Goal: Task Accomplishment & Management: Manage account settings

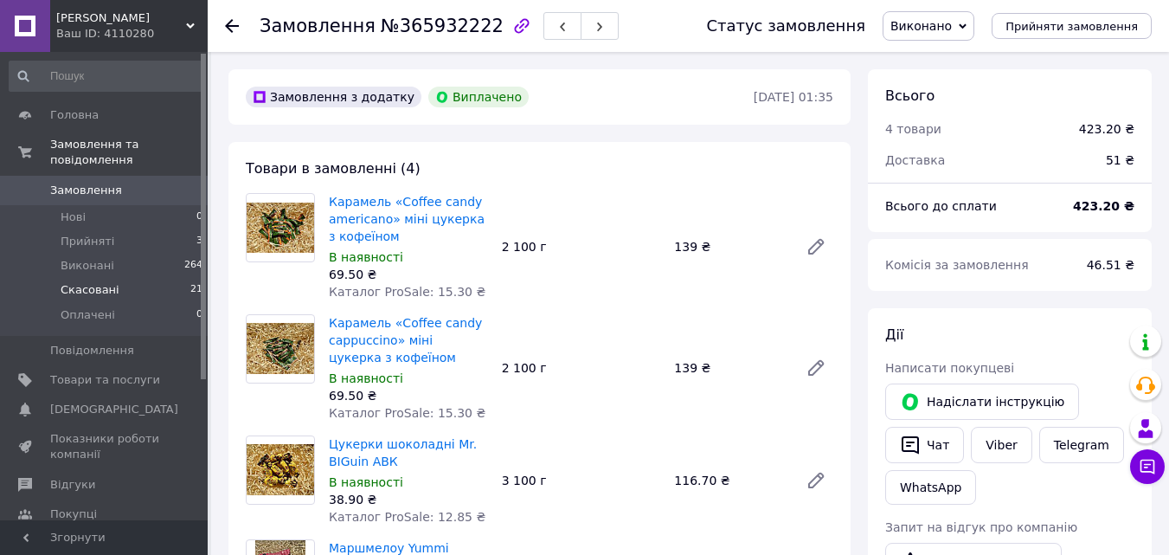
click at [115, 278] on li "Скасовані 21" at bounding box center [106, 290] width 213 height 24
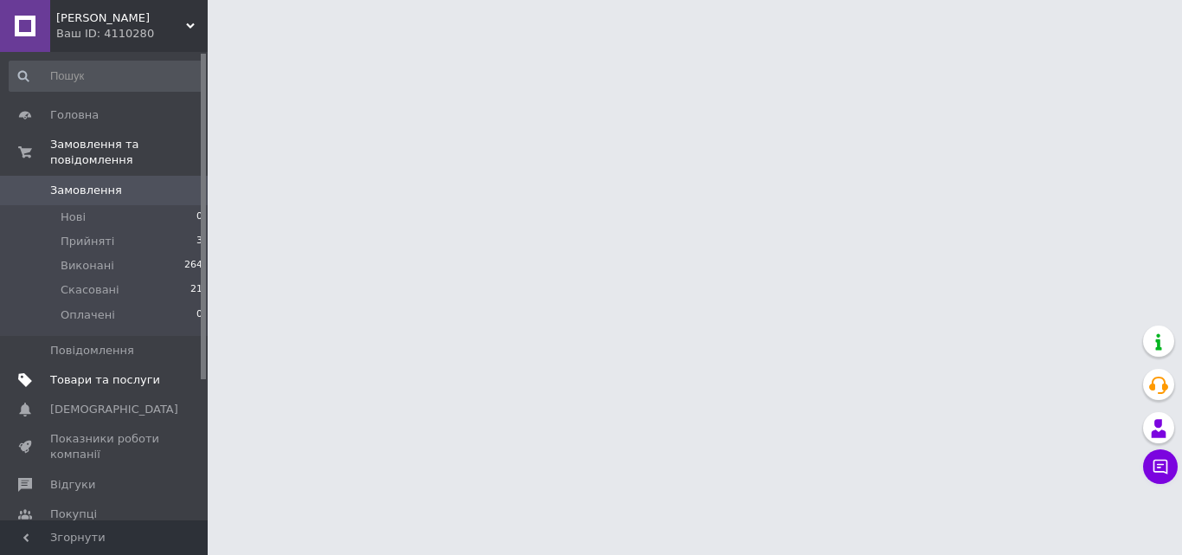
click at [131, 372] on span "Товари та послуги" at bounding box center [105, 380] width 110 height 16
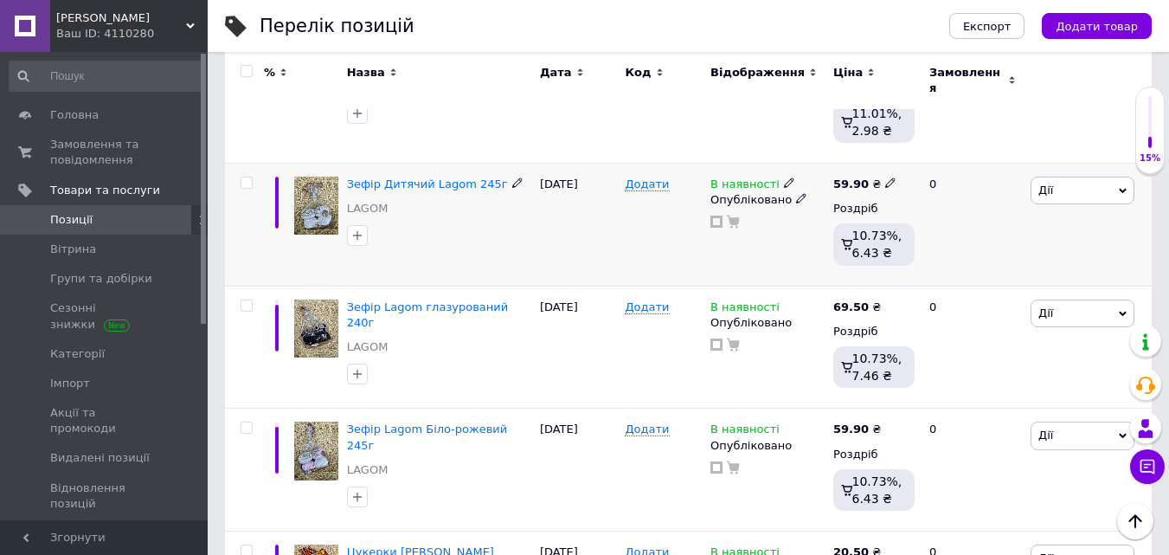
scroll to position [779, 0]
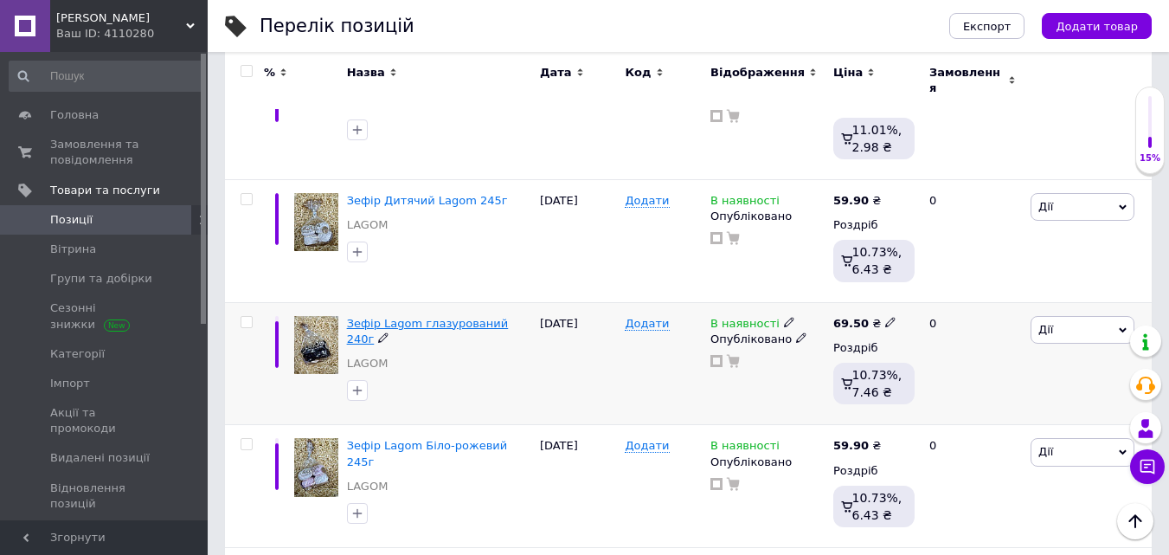
click at [469, 317] on span "Зефір Lagom глазурований 240г" at bounding box center [428, 331] width 162 height 29
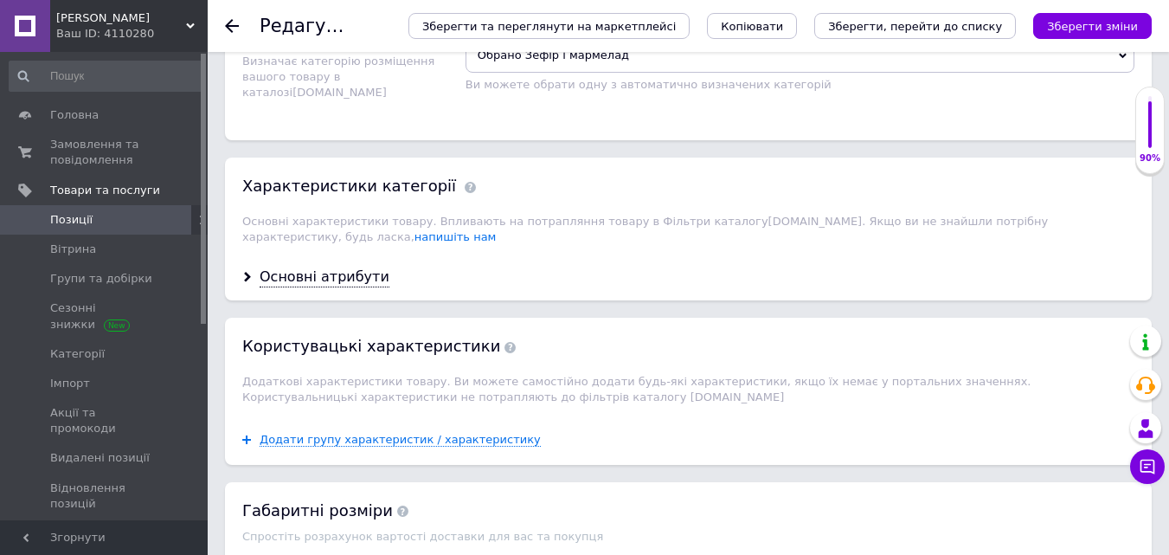
scroll to position [1644, 0]
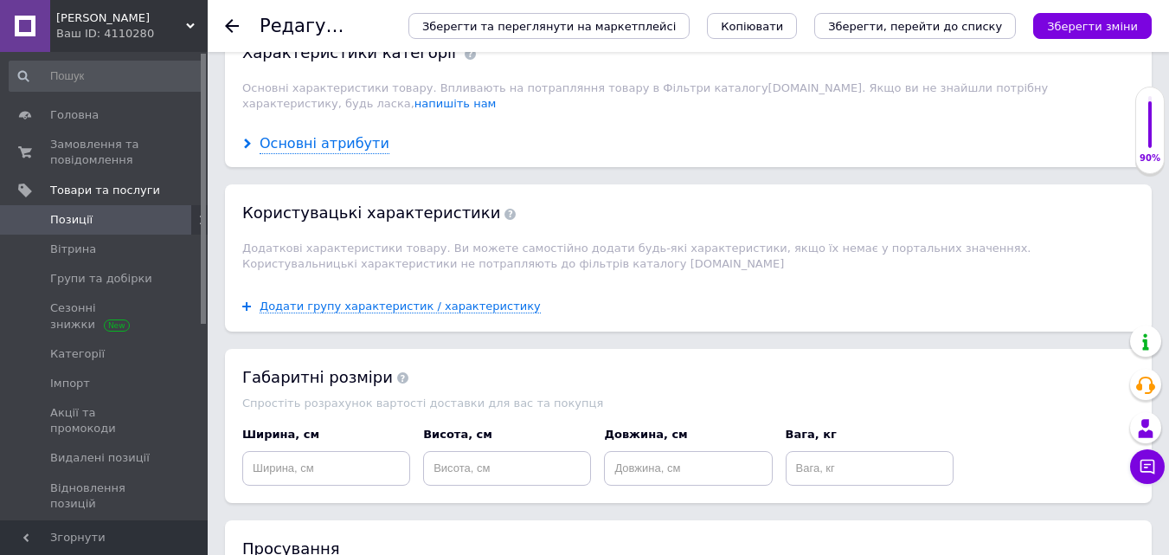
click at [327, 134] on div "Основні атрибути" at bounding box center [325, 144] width 130 height 20
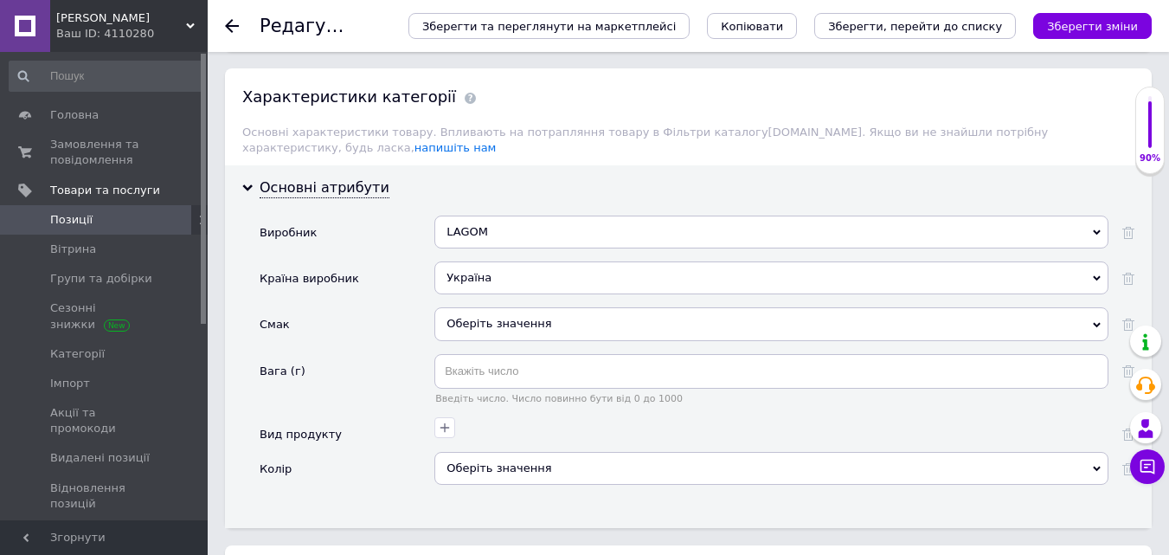
scroll to position [1731, 0]
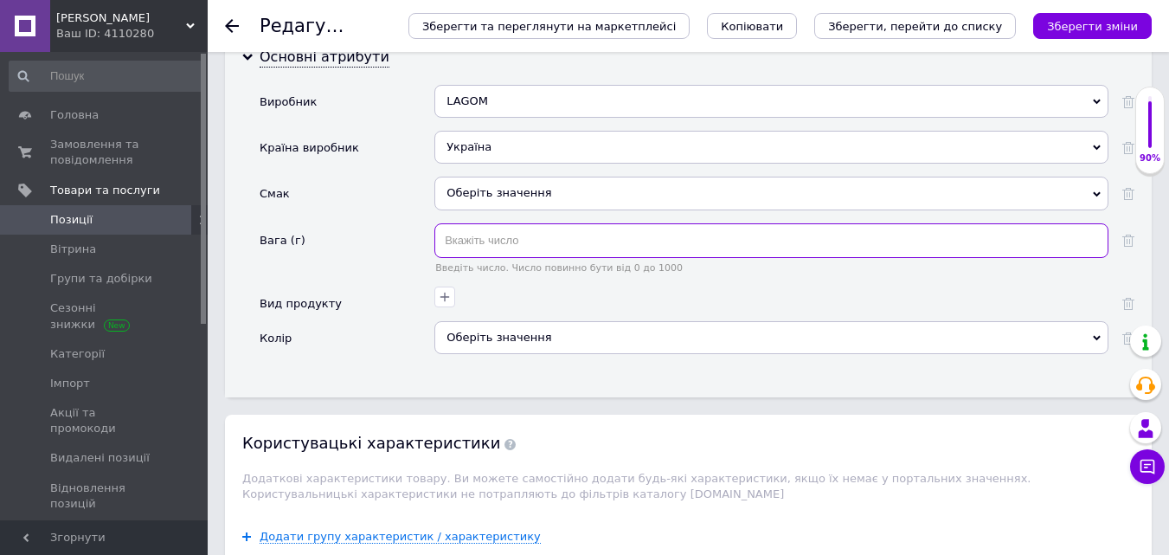
click at [511, 224] on input "text" at bounding box center [771, 240] width 674 height 35
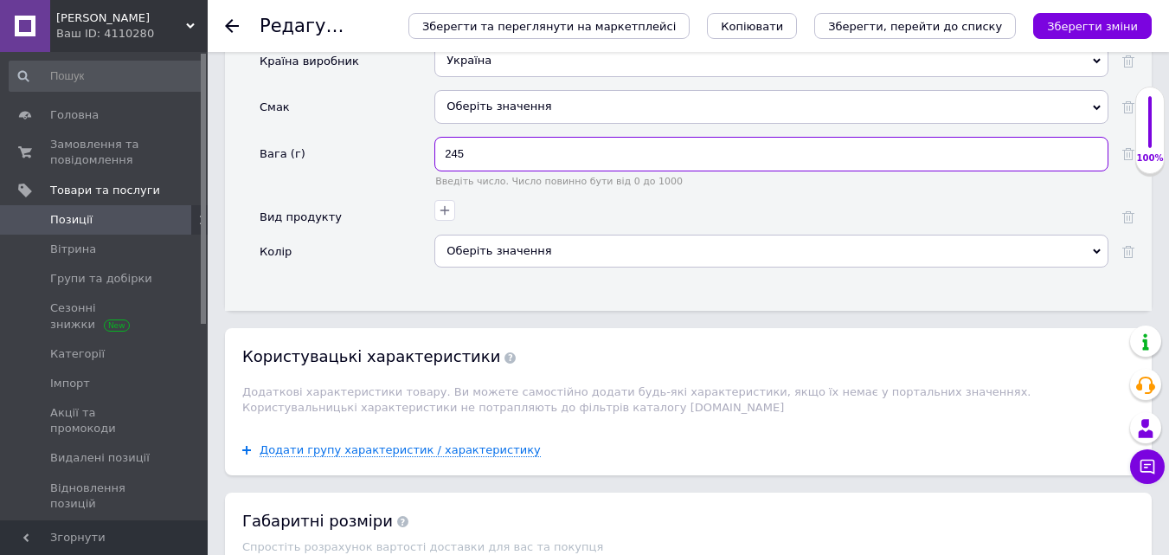
type input "245"
click at [486, 238] on div "Оберіть значення" at bounding box center [771, 251] width 674 height 33
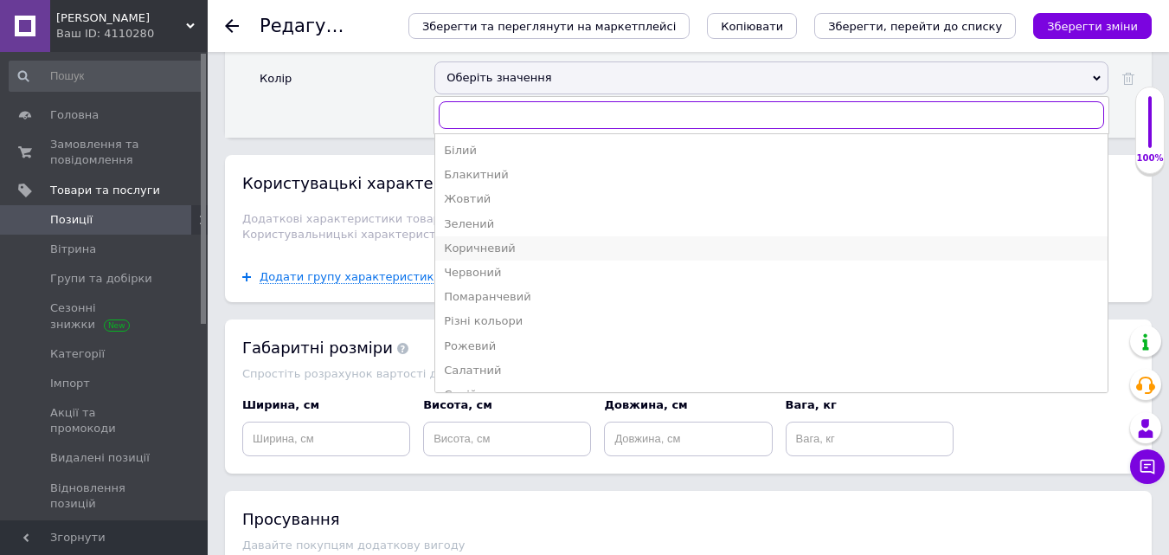
scroll to position [67, 0]
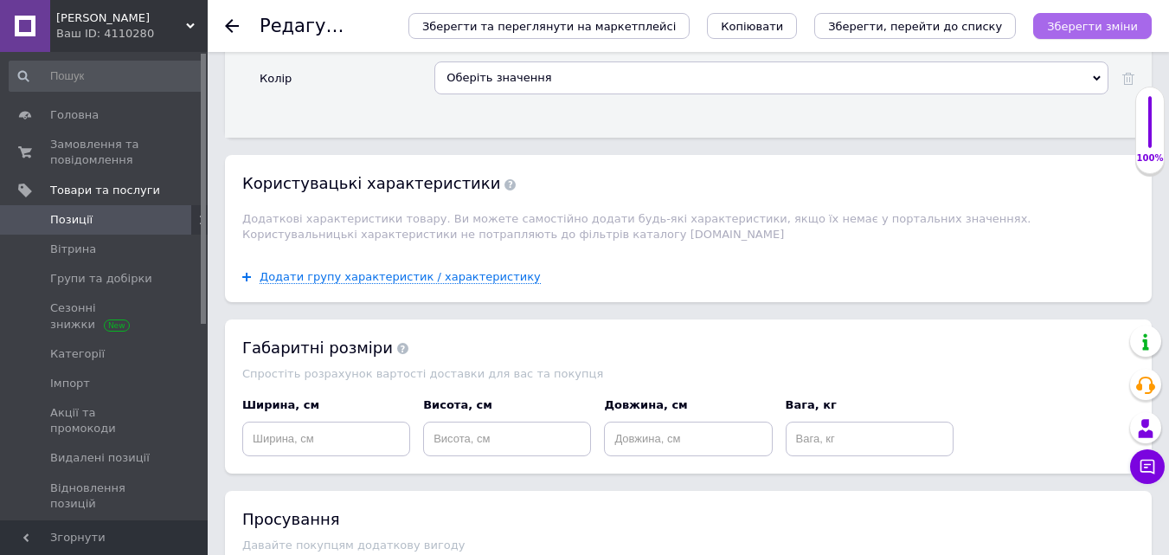
click at [1095, 33] on icon "Зберегти зміни" at bounding box center [1092, 26] width 91 height 13
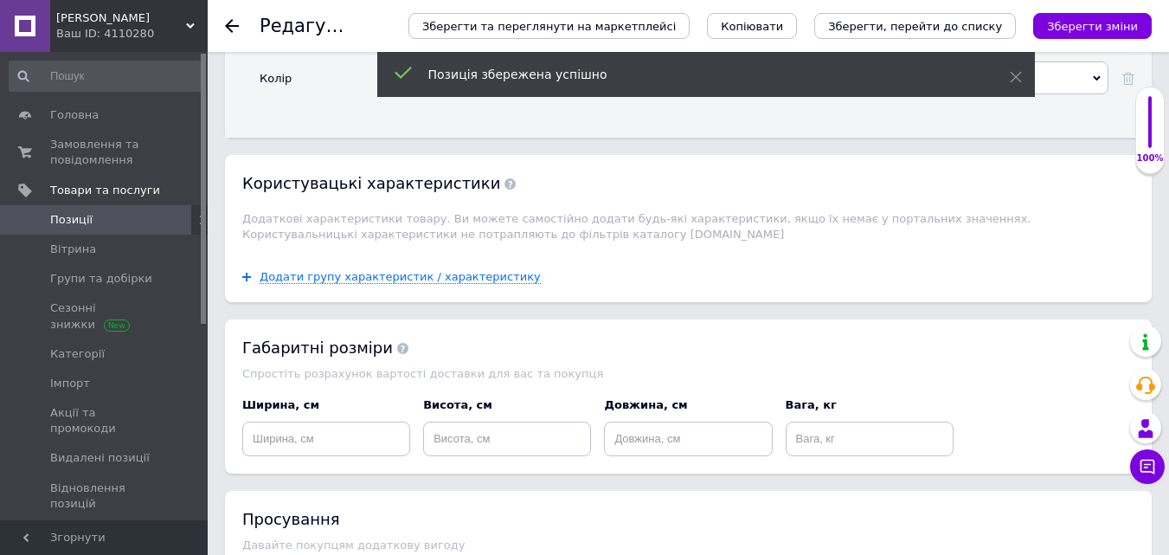
click at [101, 220] on span "Позиції" at bounding box center [105, 220] width 110 height 16
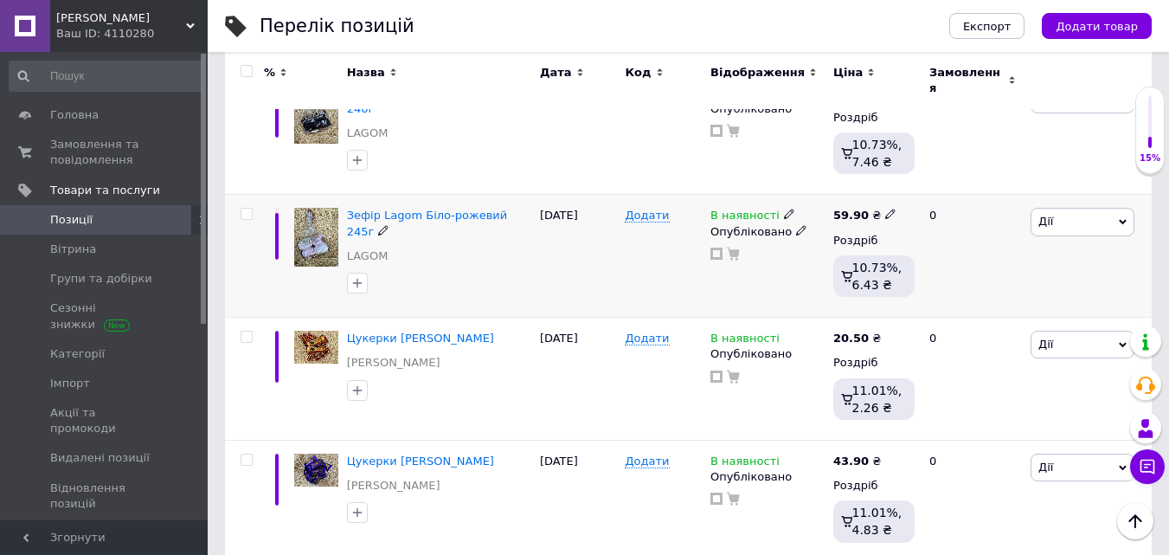
scroll to position [1038, 0]
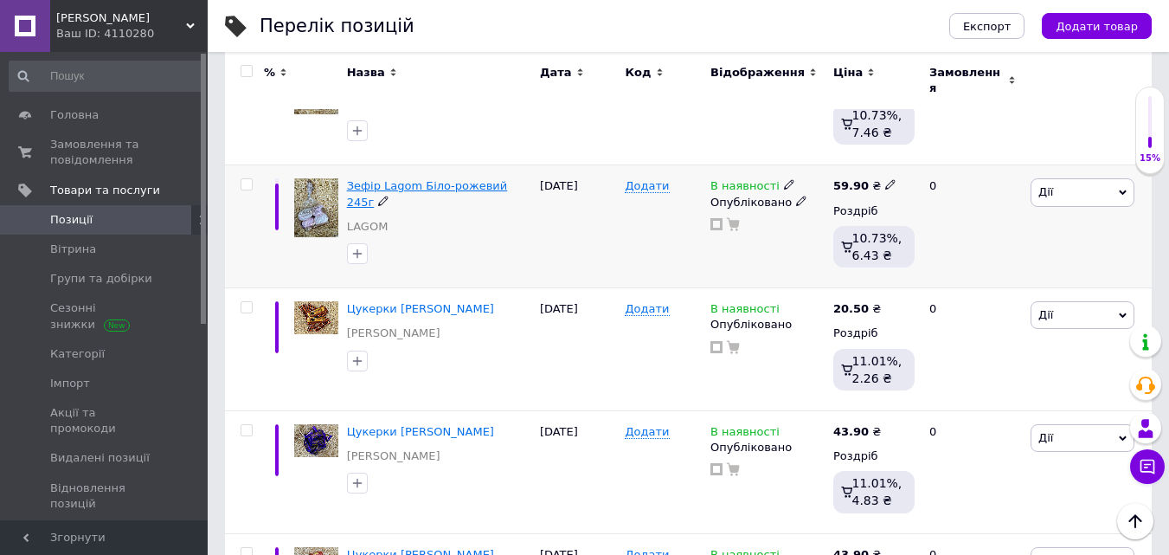
click at [413, 179] on span "Зефір Lagom Біло-рожевий 245г" at bounding box center [427, 193] width 161 height 29
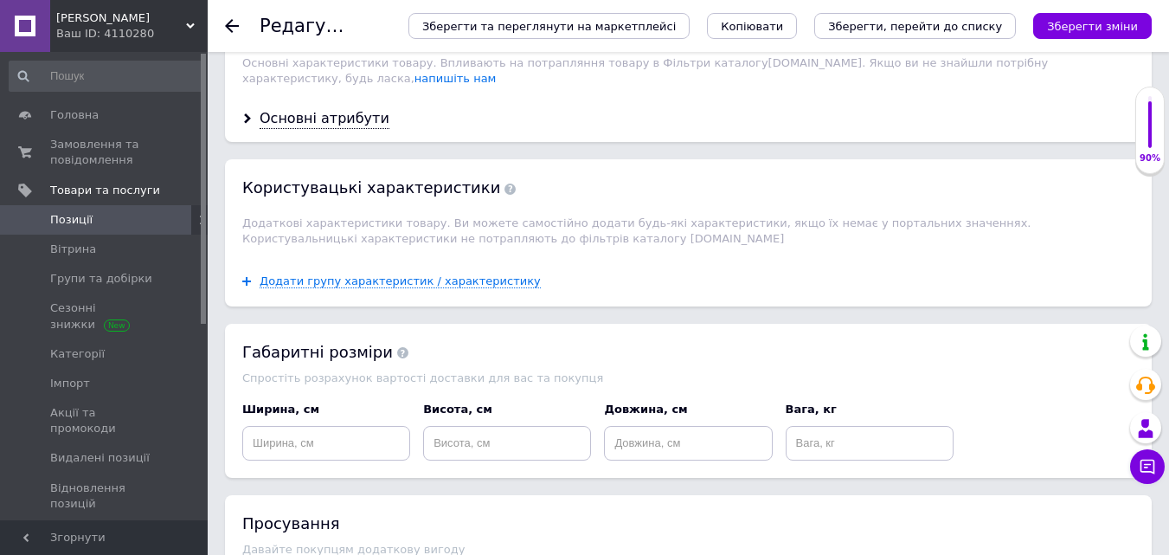
scroll to position [1644, 0]
click at [359, 108] on div "Основні атрибути" at bounding box center [325, 118] width 130 height 20
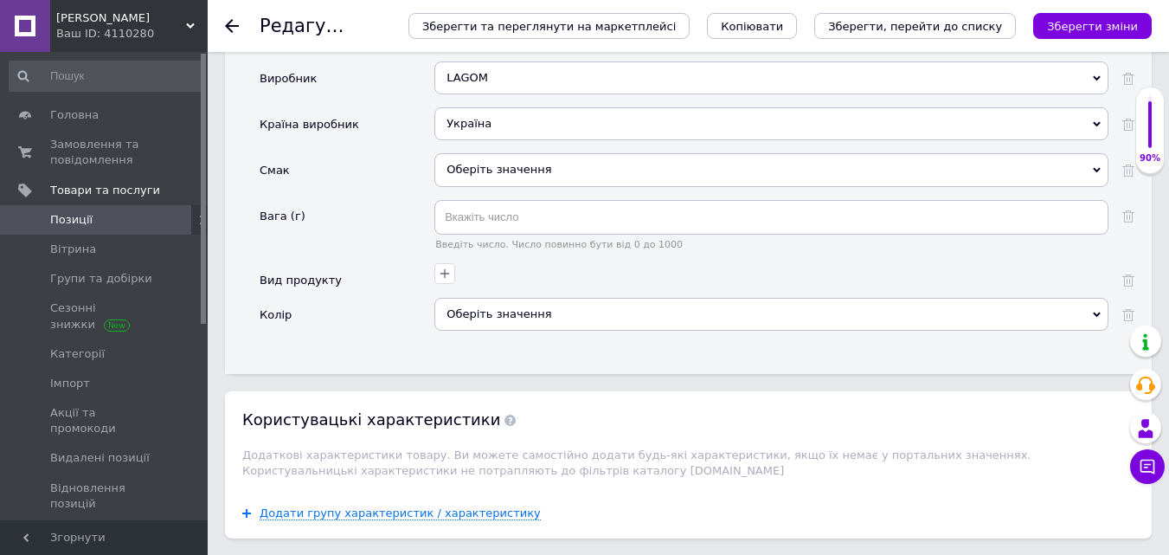
scroll to position [1817, 0]
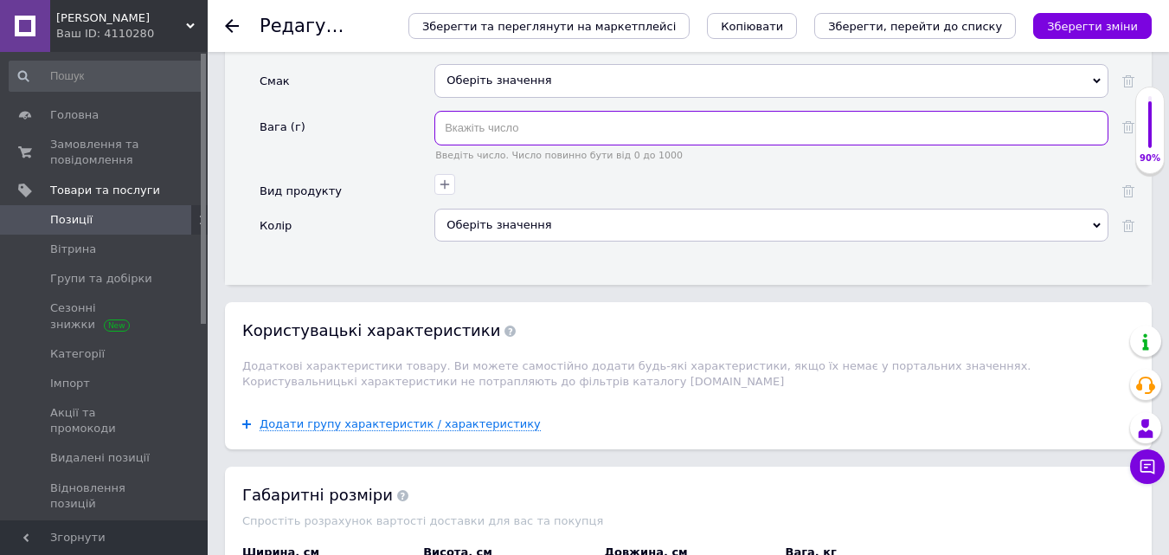
click at [475, 115] on input "text" at bounding box center [771, 128] width 674 height 35
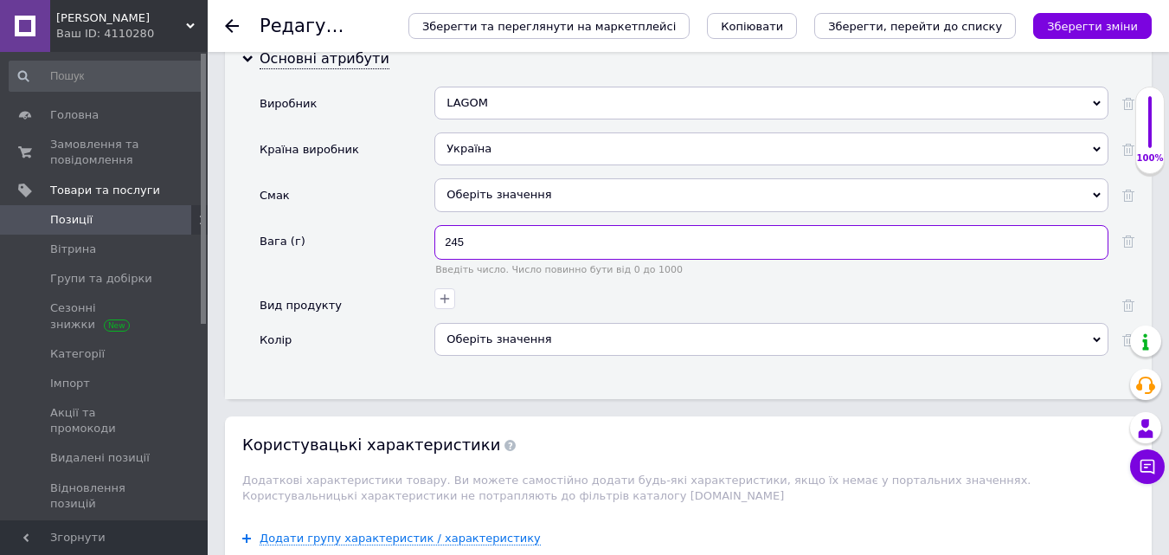
scroll to position [1731, 0]
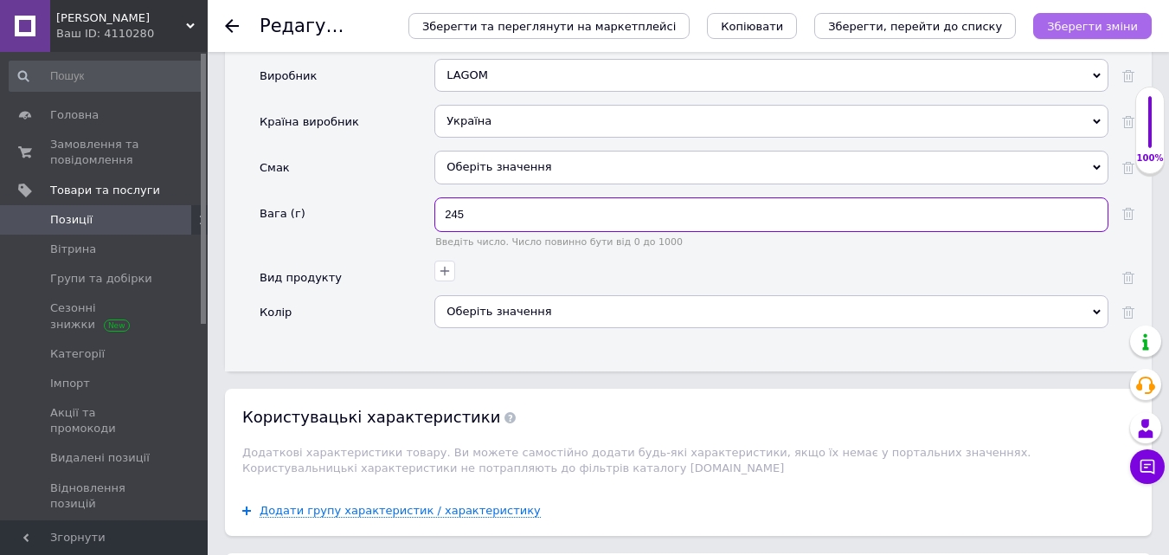
type input "245"
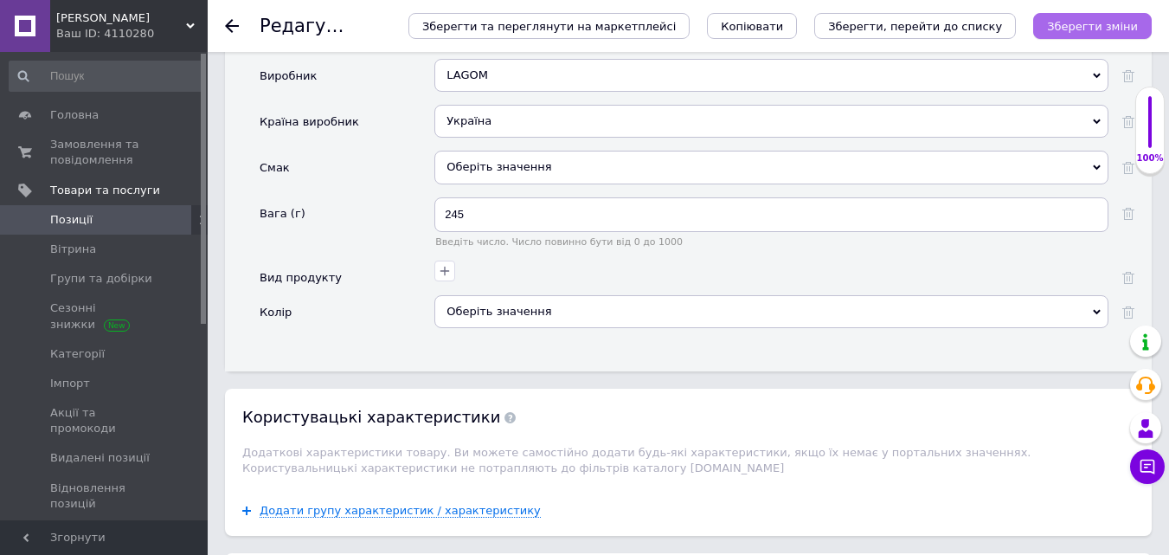
click at [1078, 17] on button "Зберегти зміни" at bounding box center [1092, 26] width 119 height 26
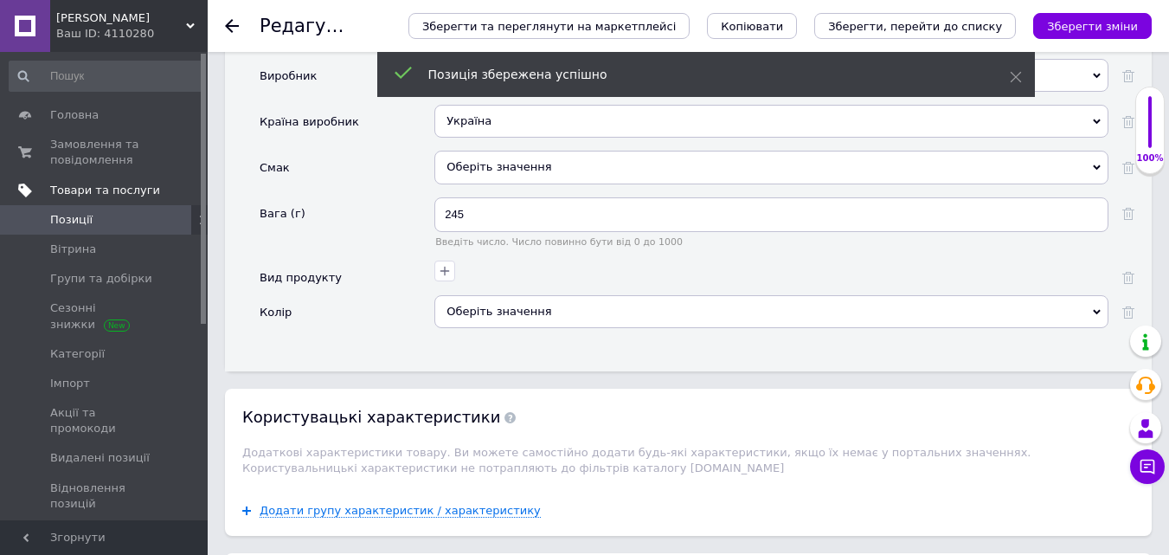
click at [119, 190] on span "Товари та послуги" at bounding box center [105, 191] width 110 height 16
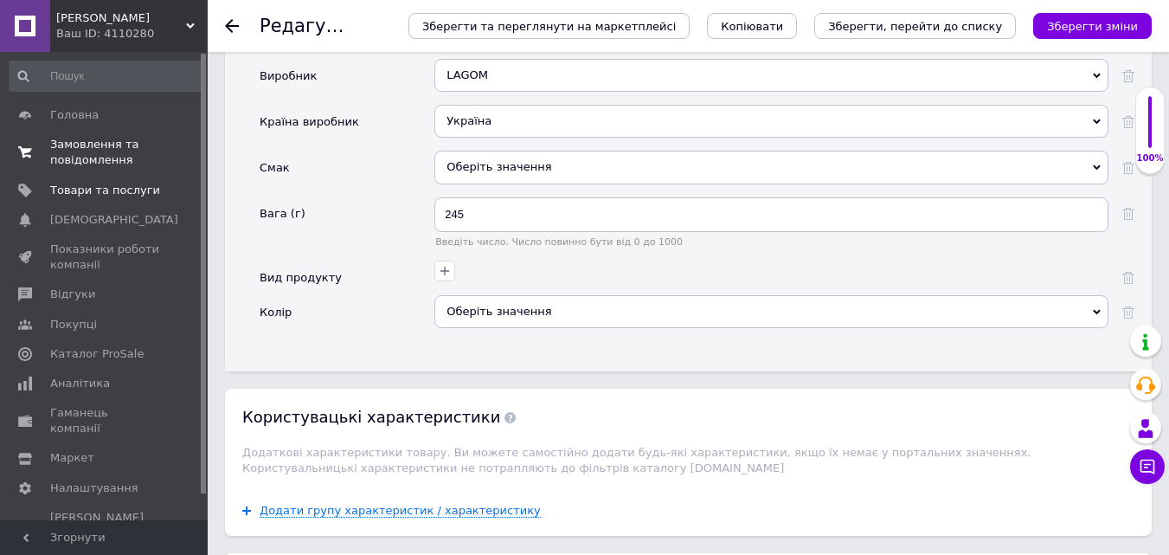
click at [112, 143] on span "Замовлення та повідомлення" at bounding box center [105, 152] width 110 height 31
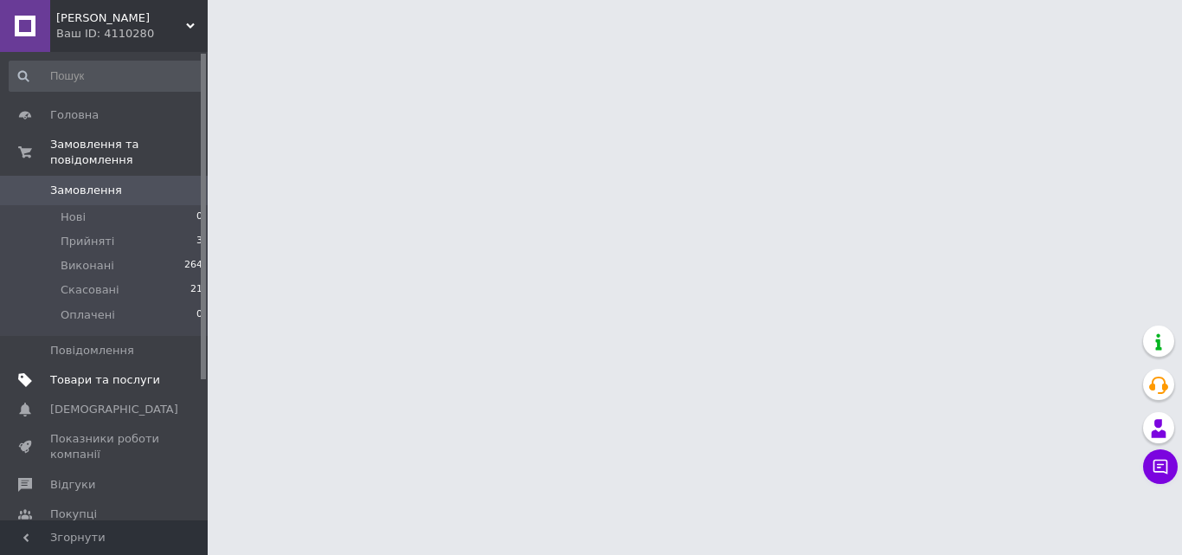
click at [107, 372] on span "Товари та послуги" at bounding box center [105, 380] width 110 height 16
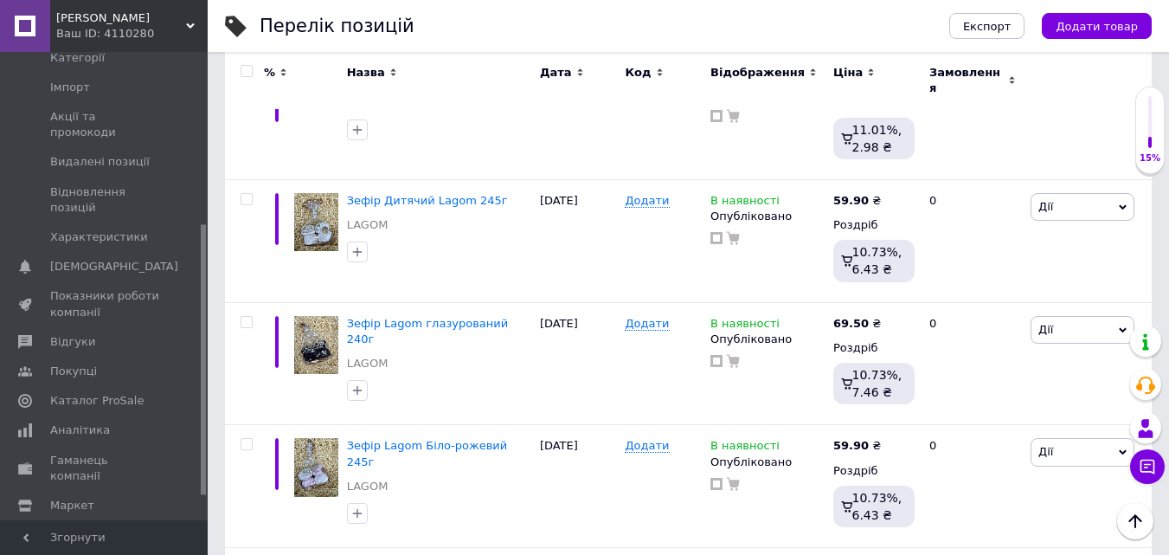
scroll to position [300, 0]
click at [80, 418] on span "Аналітика" at bounding box center [80, 426] width 60 height 16
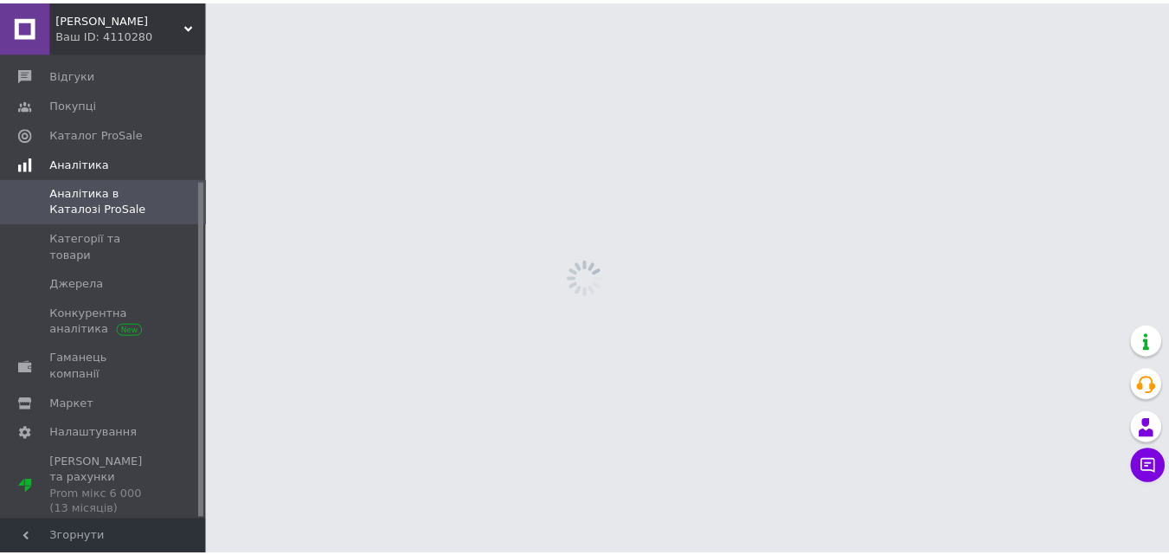
scroll to position [177, 0]
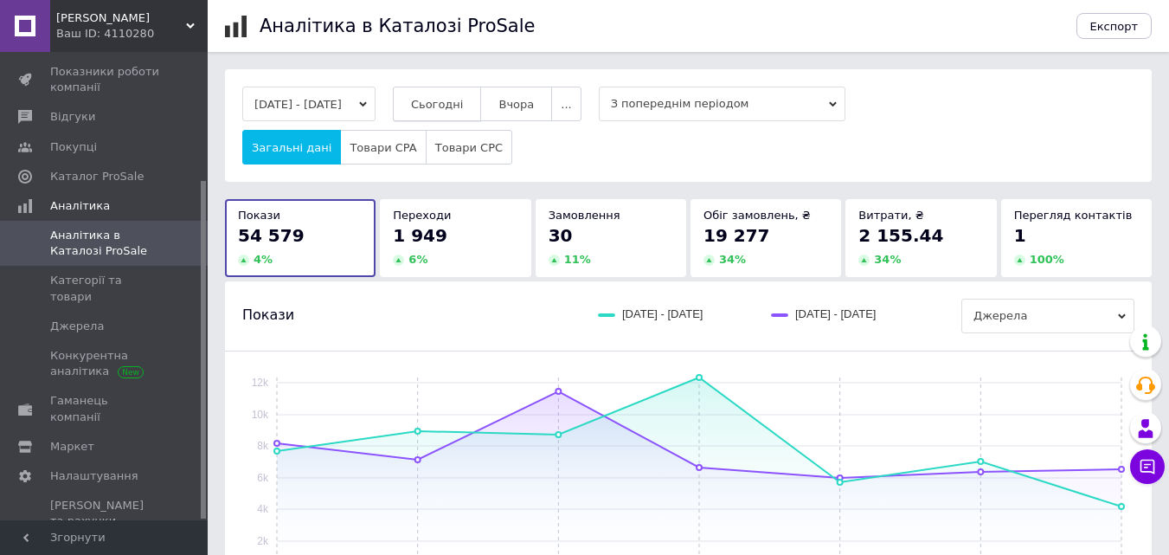
click at [453, 104] on span "Сьогодні" at bounding box center [437, 104] width 53 height 13
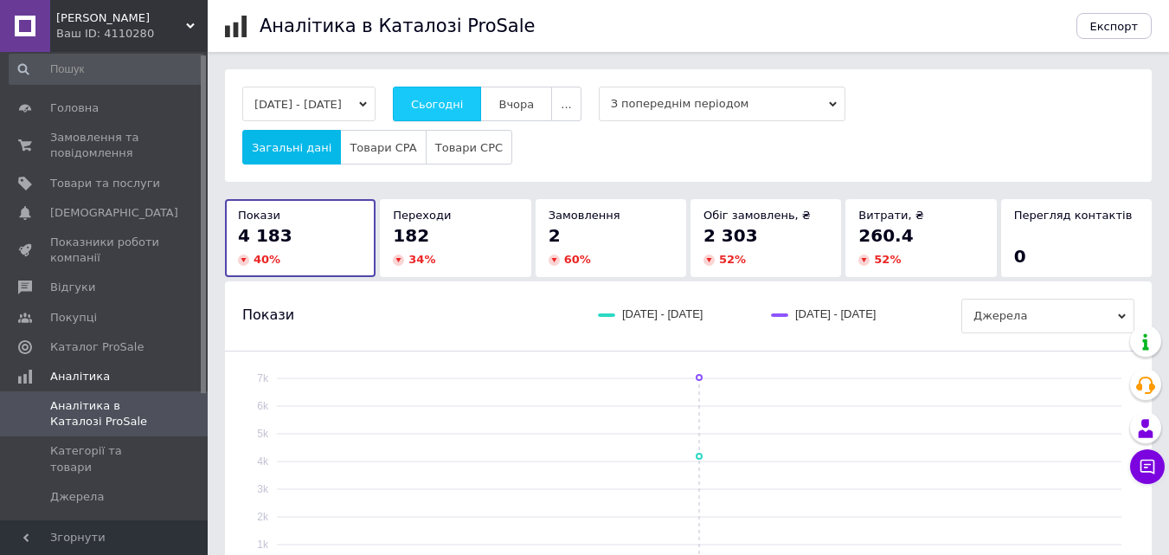
scroll to position [3, 0]
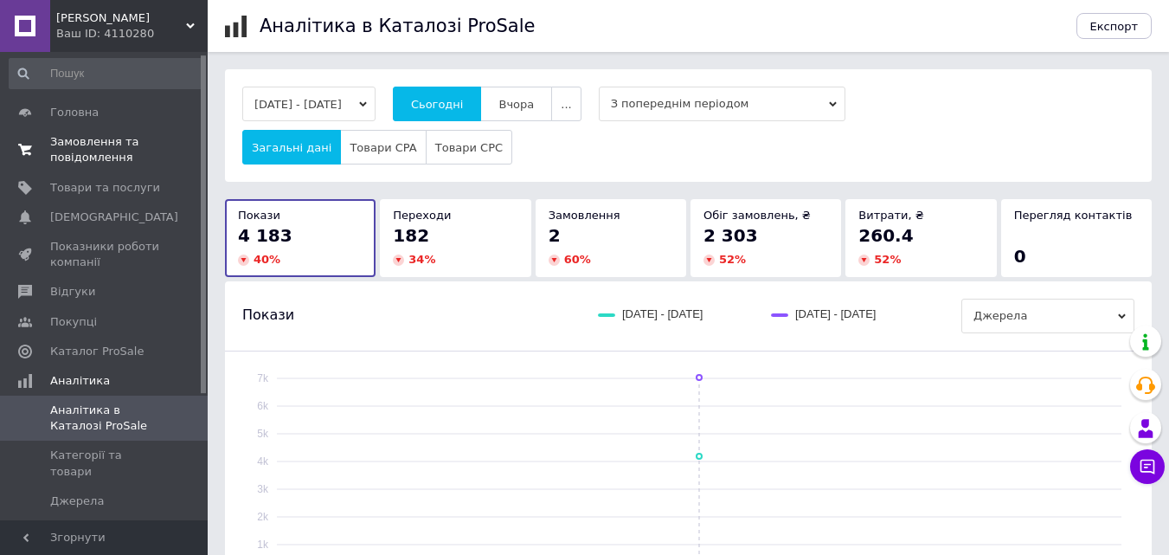
click at [59, 145] on span "Замовлення та повідомлення" at bounding box center [105, 149] width 110 height 31
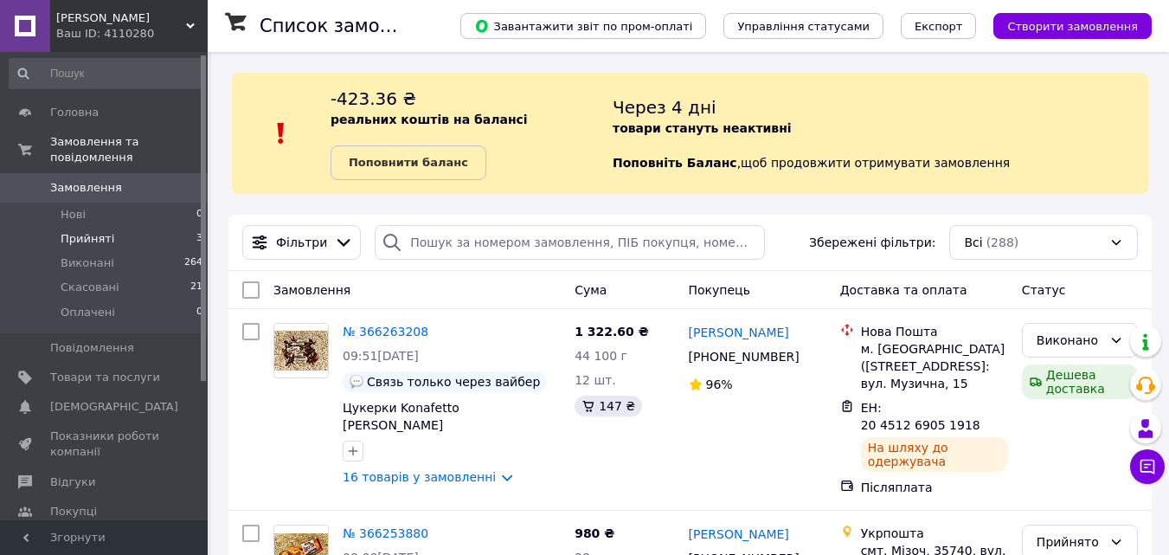
click at [80, 231] on span "Прийняті" at bounding box center [88, 239] width 54 height 16
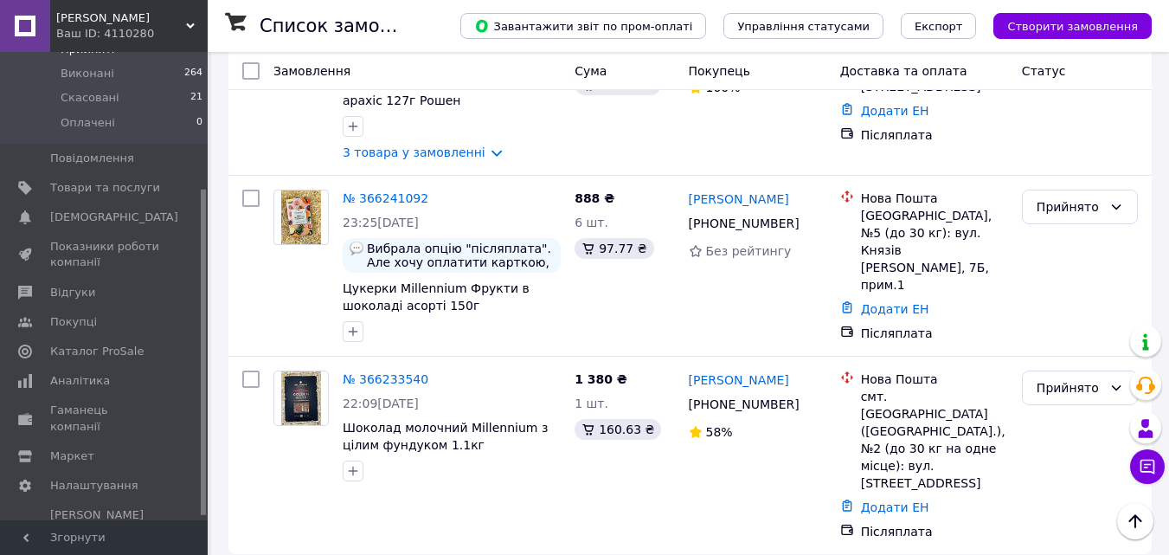
scroll to position [202, 0]
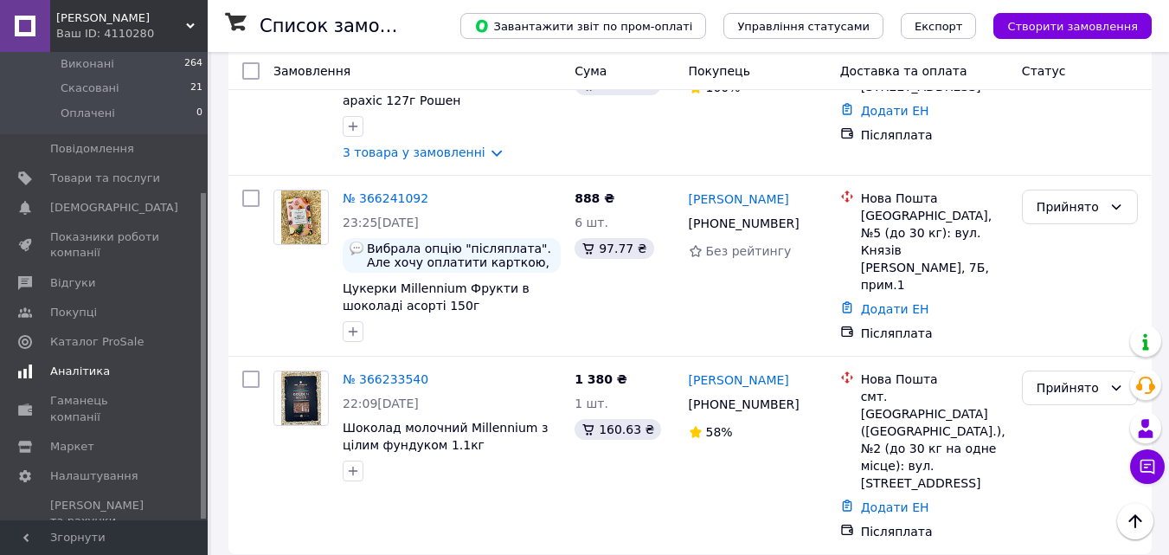
click at [100, 369] on link "Аналітика" at bounding box center [106, 371] width 213 height 29
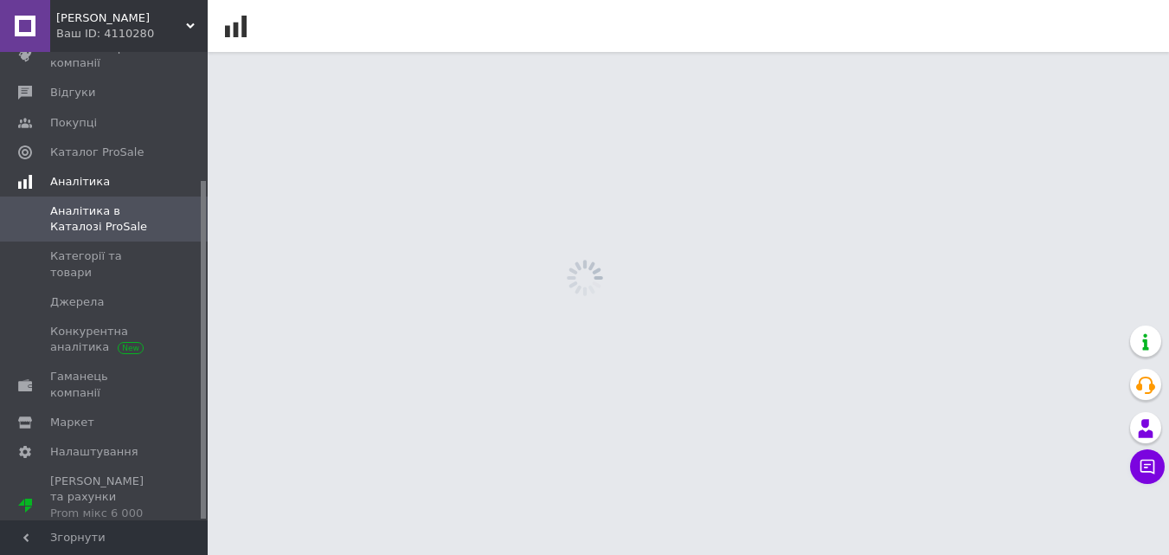
scroll to position [177, 0]
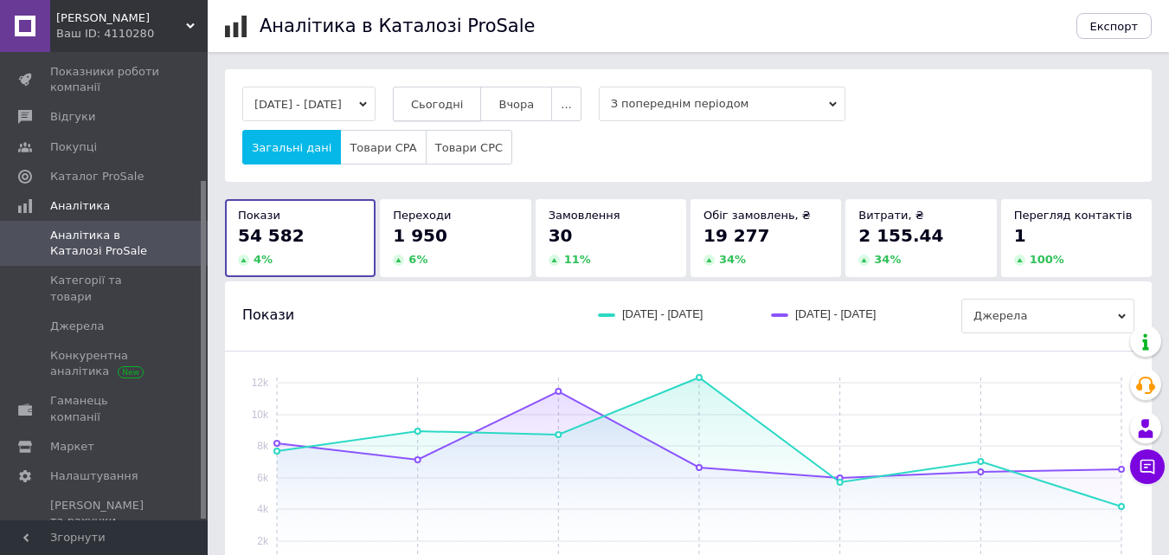
click at [468, 121] on button "Сьогодні" at bounding box center [437, 104] width 89 height 35
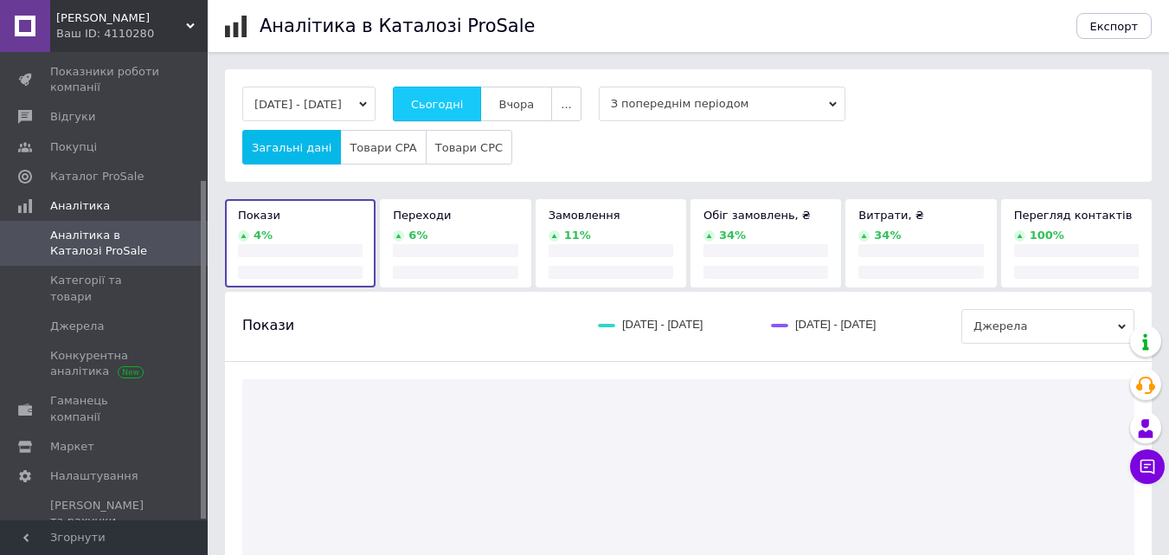
click at [464, 107] on span "Сьогодні" at bounding box center [437, 104] width 53 height 13
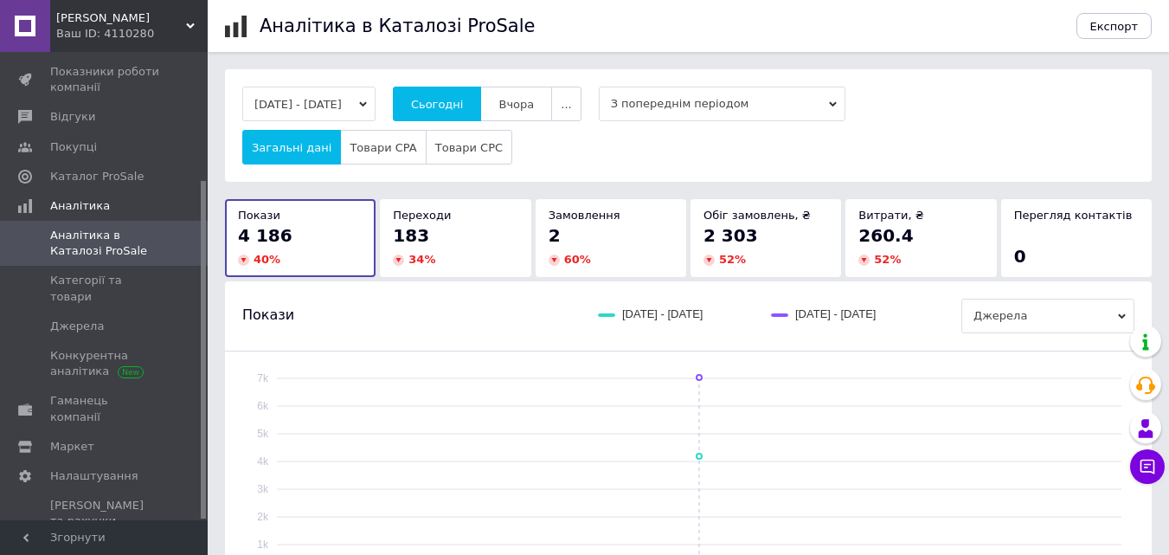
click at [558, 84] on div "[DATE] - [DATE] Сьогодні [GEOGRAPHIC_DATA] ... З попереднім періодом Загальні д…" at bounding box center [688, 125] width 927 height 112
click at [534, 98] on span "Вчора" at bounding box center [515, 104] width 35 height 13
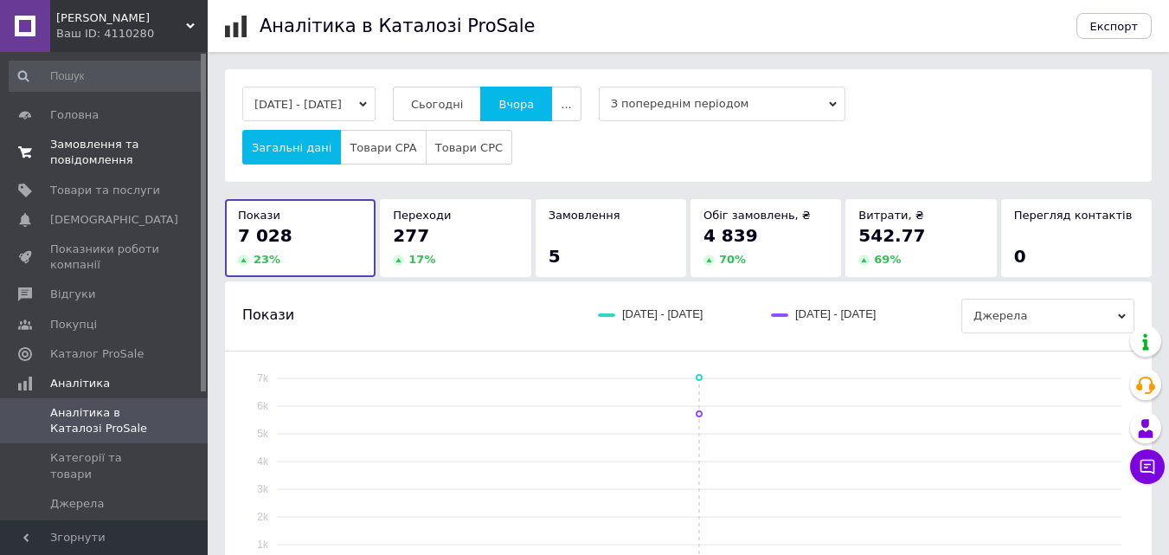
click at [81, 170] on link "Замовлення та повідомлення 0 0" at bounding box center [106, 152] width 213 height 45
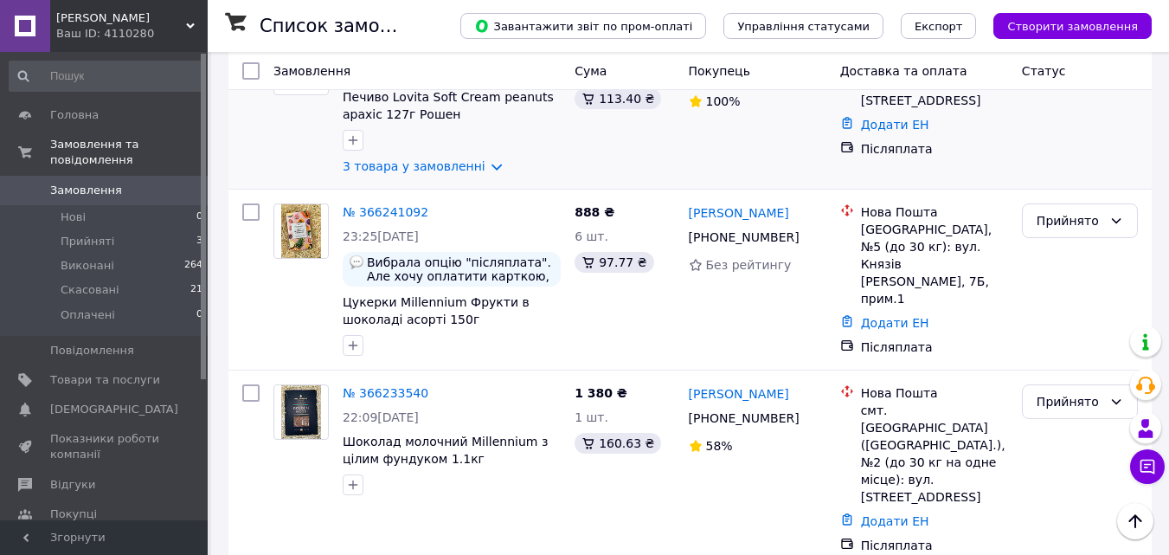
scroll to position [433, 0]
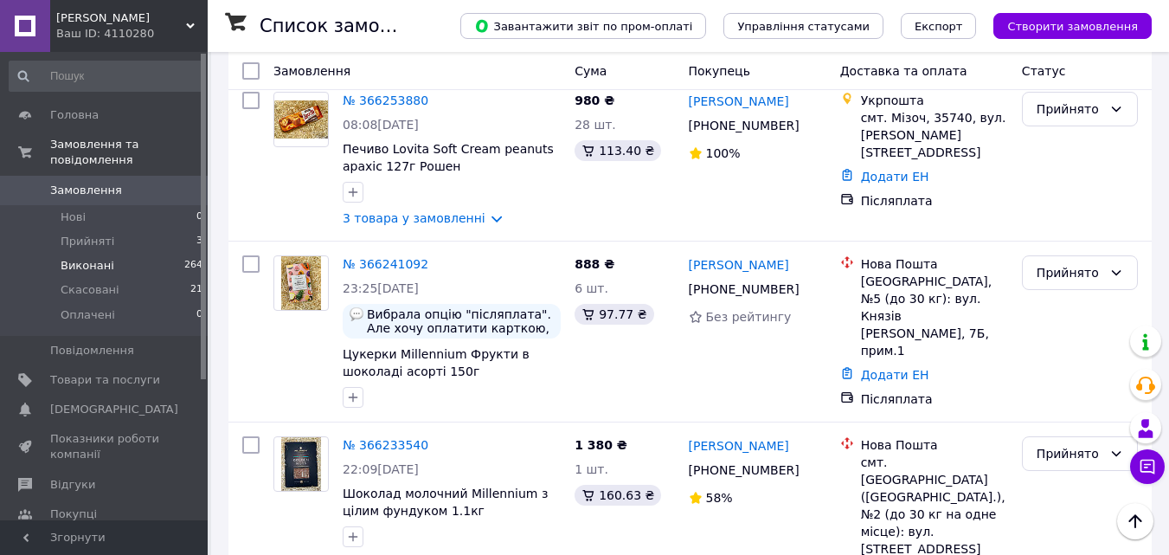
click at [166, 254] on li "Виконані 264" at bounding box center [106, 266] width 213 height 24
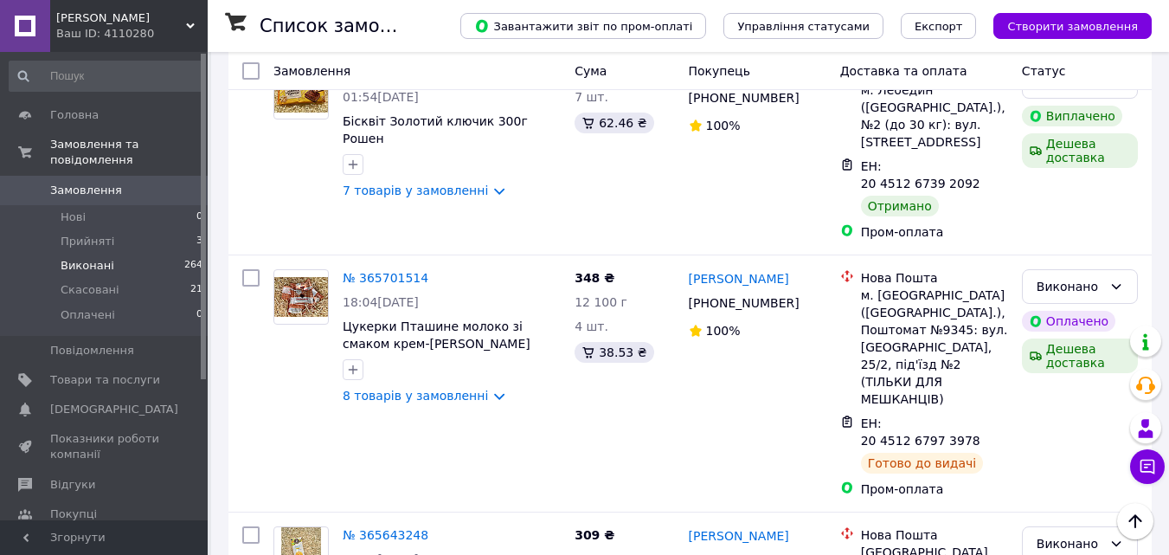
scroll to position [3596, 0]
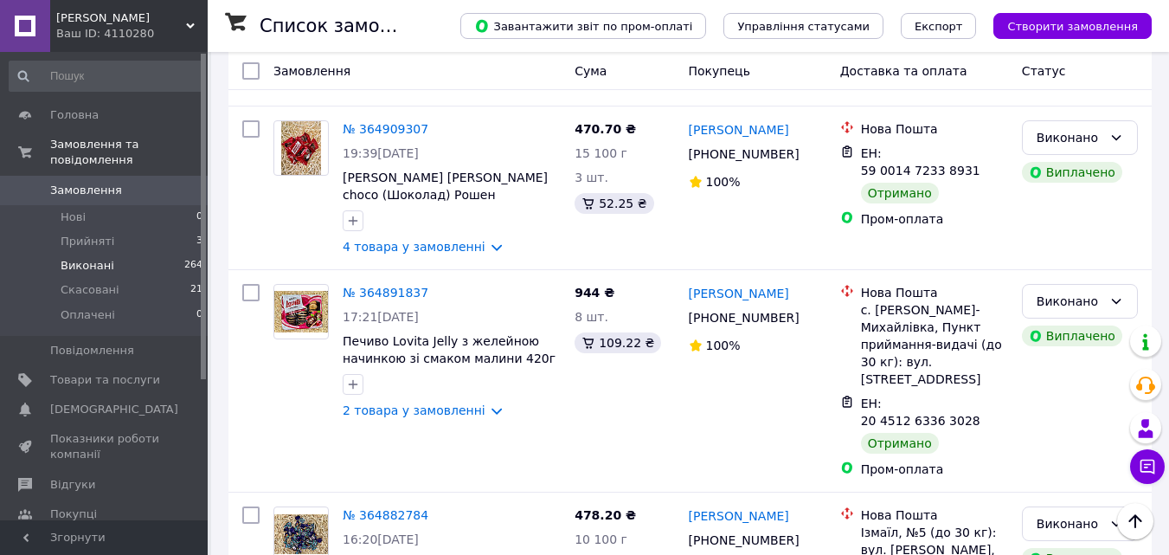
scroll to position [3552, 0]
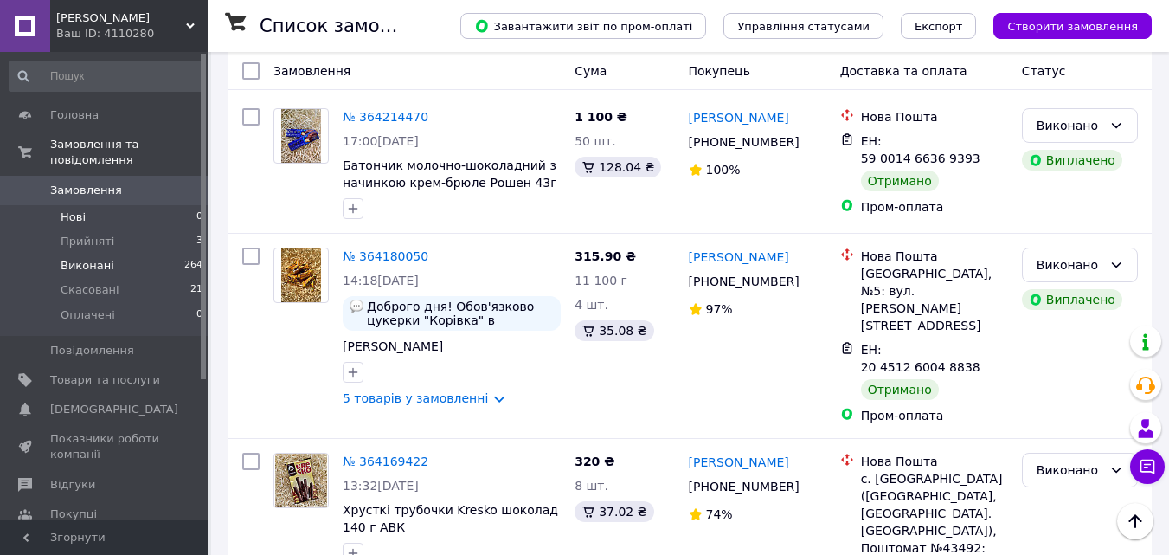
scroll to position [2250, 0]
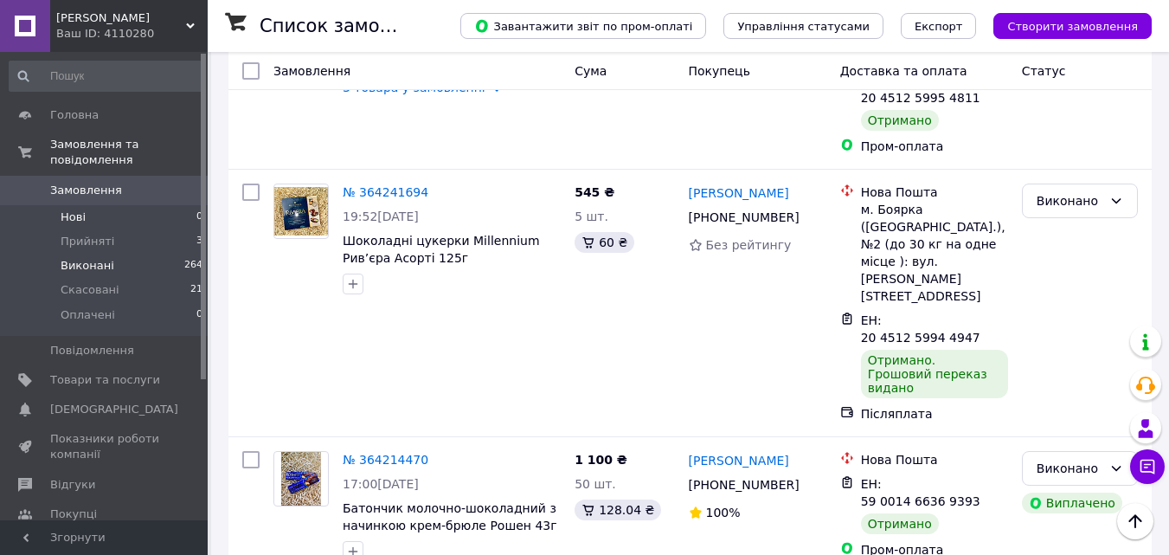
click at [165, 211] on li "Нові 0" at bounding box center [106, 217] width 213 height 24
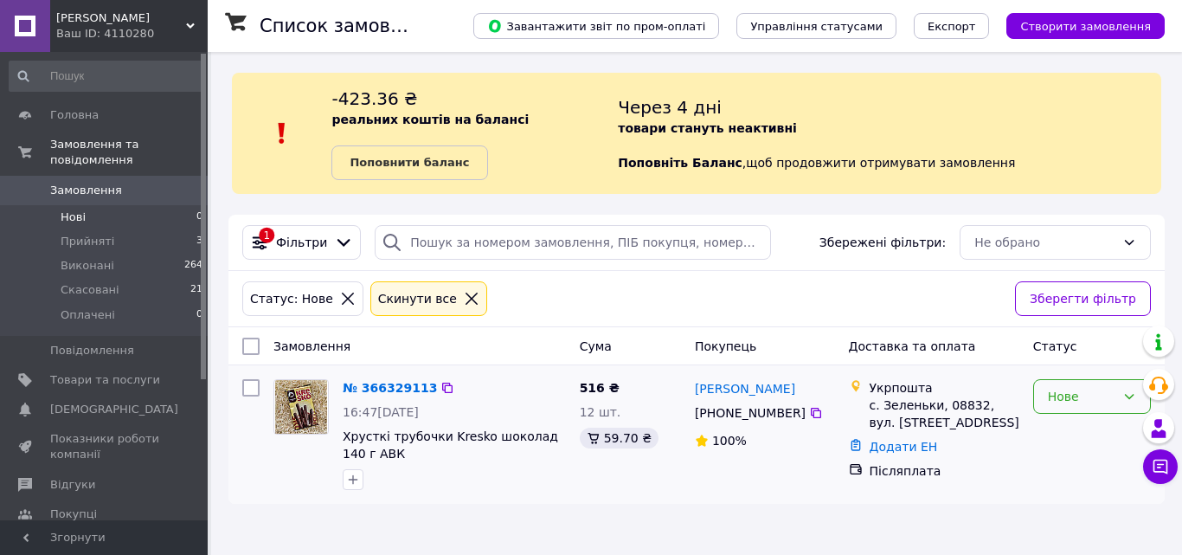
click at [1080, 402] on div "Нове" at bounding box center [1081, 396] width 67 height 19
click at [1097, 443] on li "Прийнято" at bounding box center [1092, 434] width 116 height 31
click at [171, 303] on li "Оплачені 0" at bounding box center [106, 319] width 213 height 33
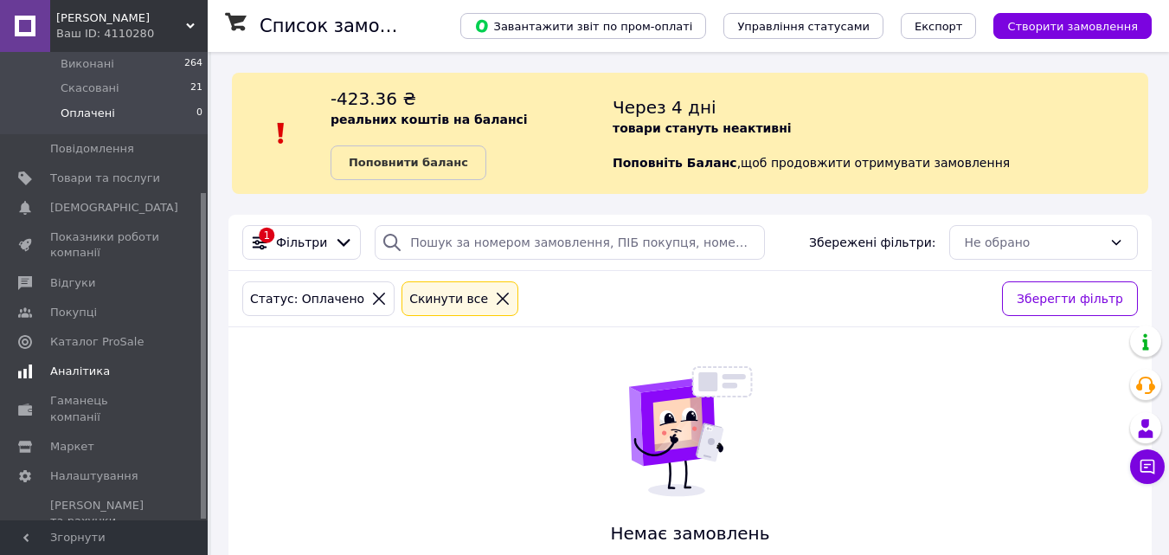
click at [119, 363] on span "Аналітика" at bounding box center [105, 371] width 110 height 16
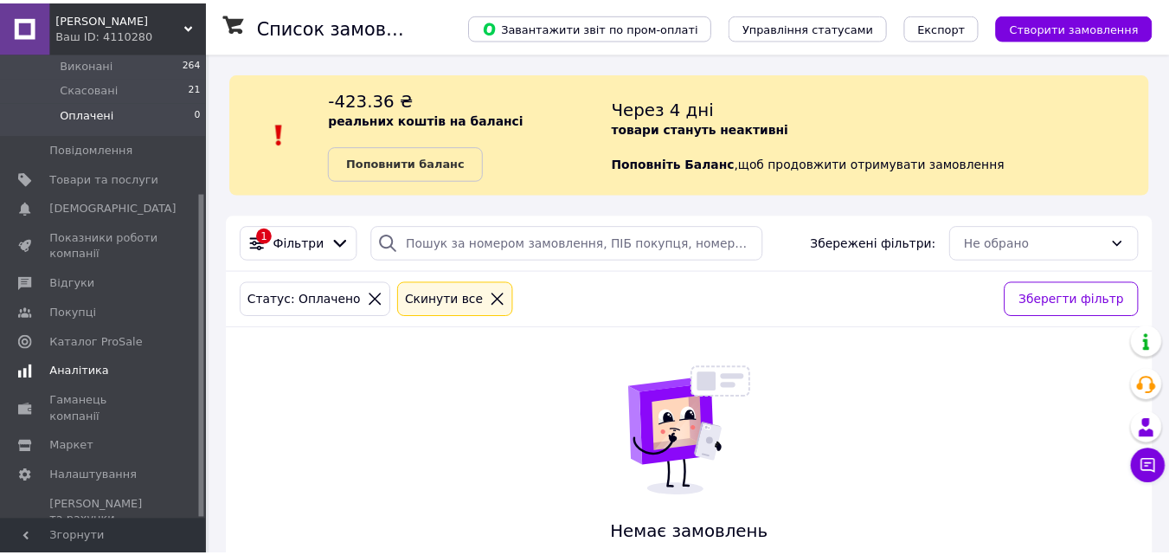
scroll to position [177, 0]
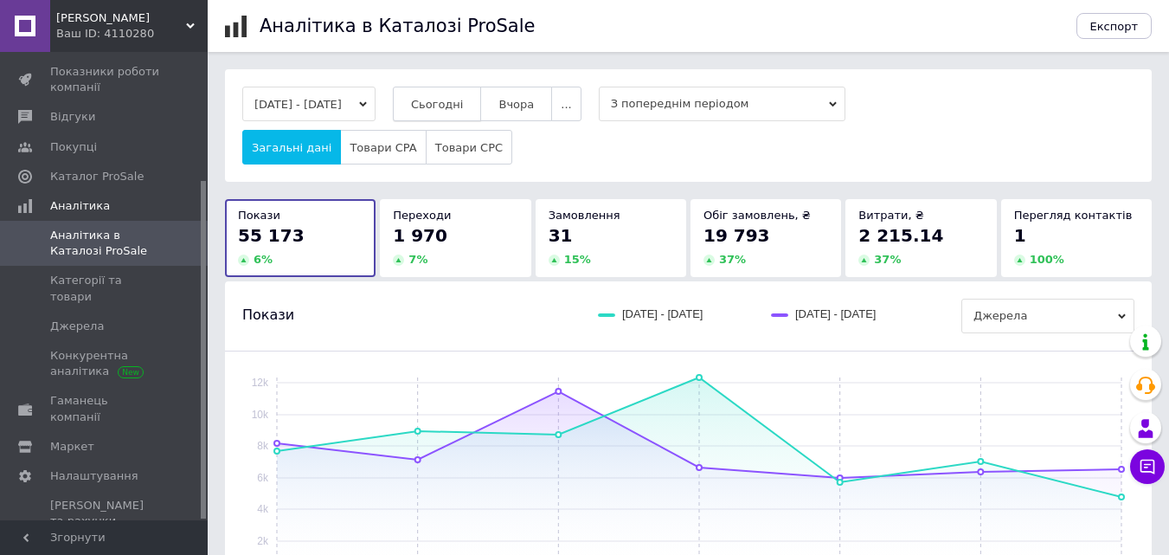
click at [471, 91] on button "Сьогодні" at bounding box center [437, 104] width 89 height 35
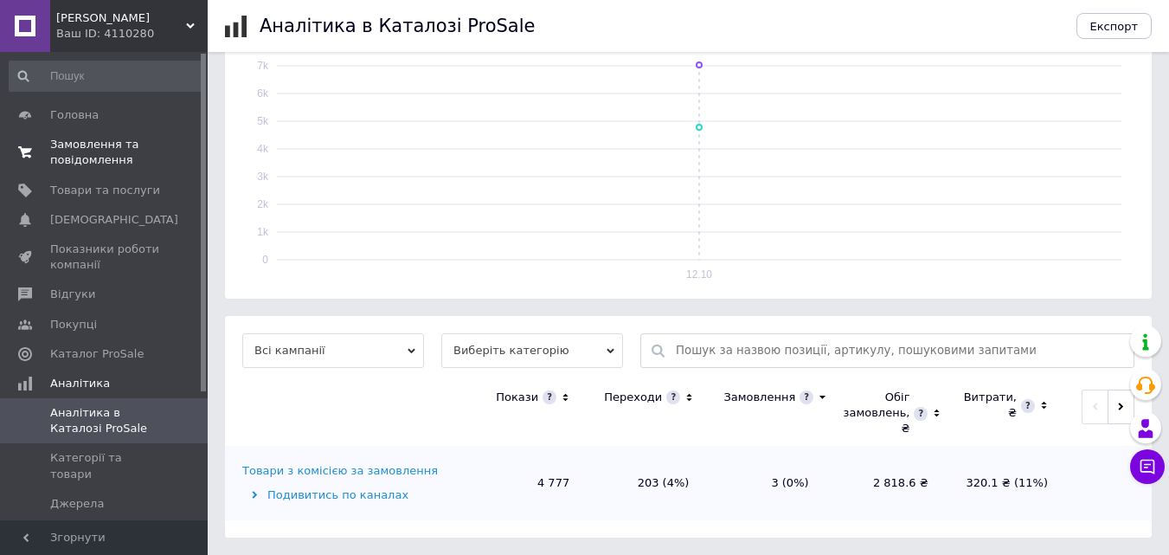
click at [117, 148] on span "Замовлення та повідомлення" at bounding box center [105, 152] width 110 height 31
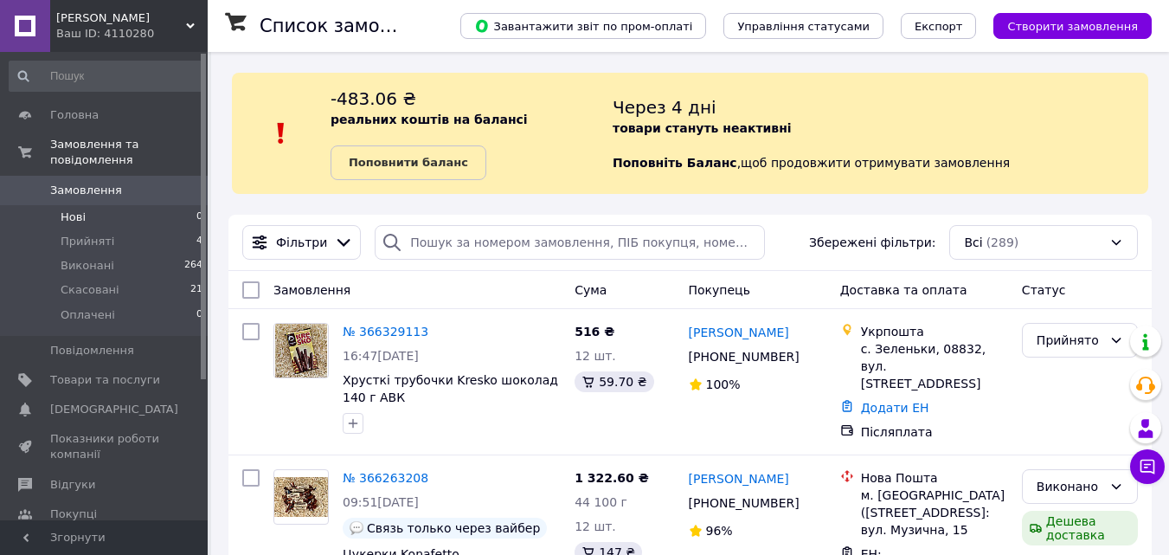
click at [116, 209] on li "Нові 0" at bounding box center [106, 217] width 213 height 24
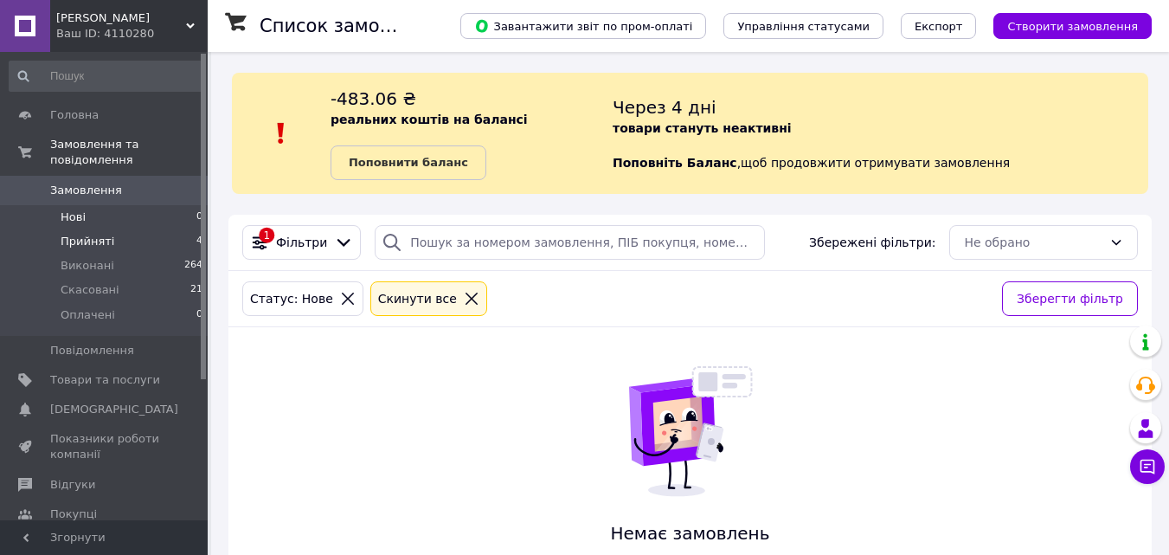
click at [124, 229] on li "Прийняті 4" at bounding box center [106, 241] width 213 height 24
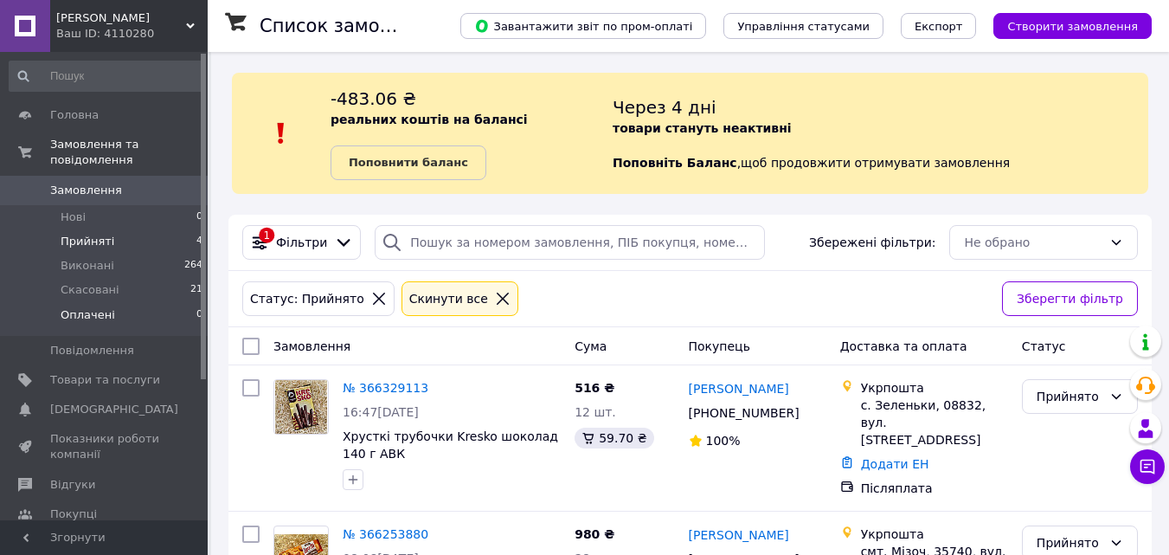
click at [119, 303] on li "Оплачені 0" at bounding box center [106, 319] width 213 height 33
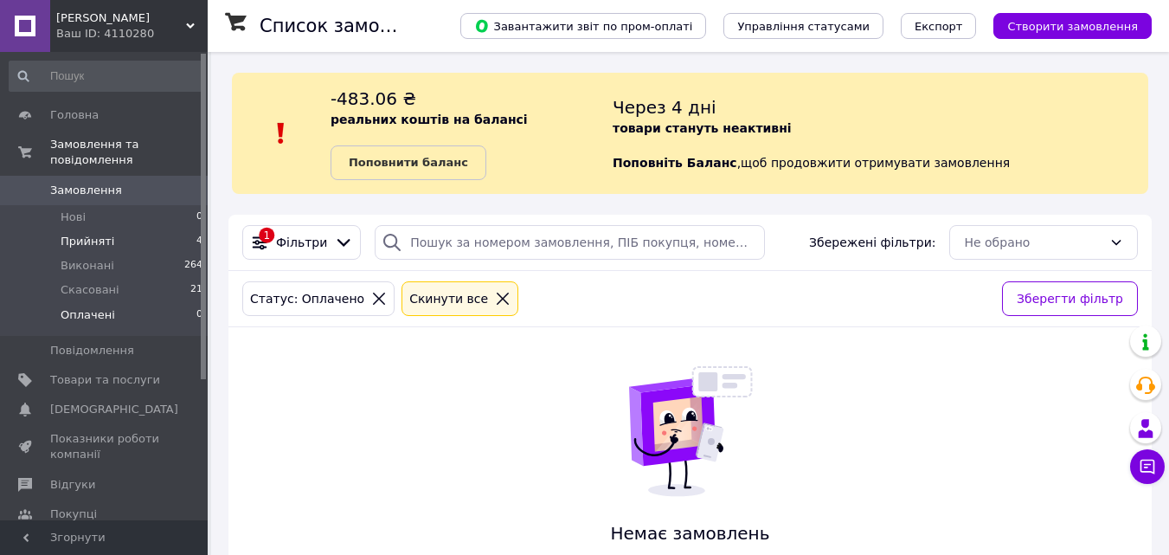
click at [138, 229] on li "Прийняті 4" at bounding box center [106, 241] width 213 height 24
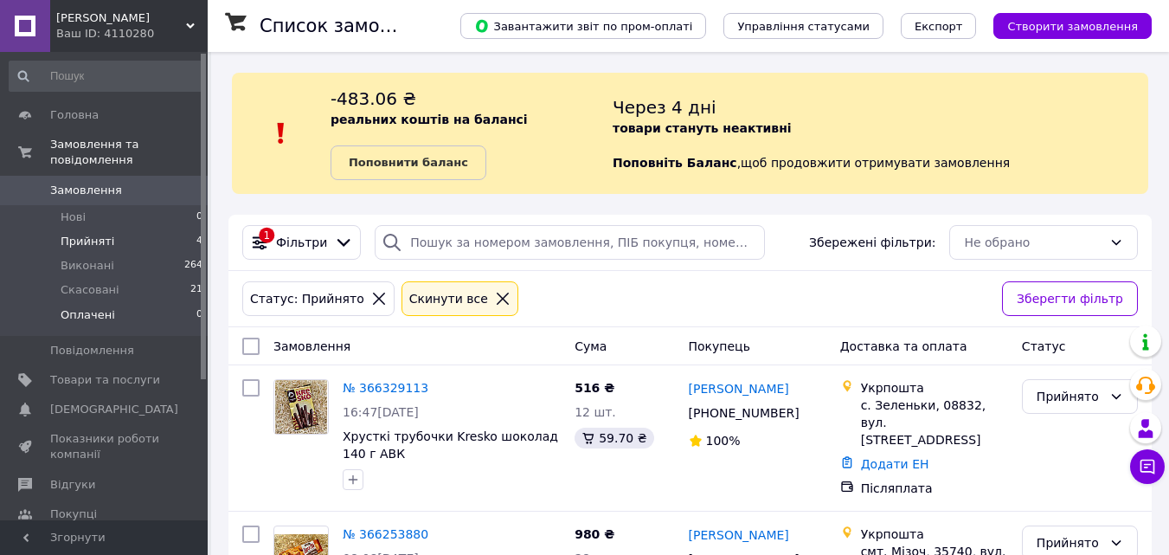
click at [190, 303] on li "Оплачені 0" at bounding box center [106, 319] width 213 height 33
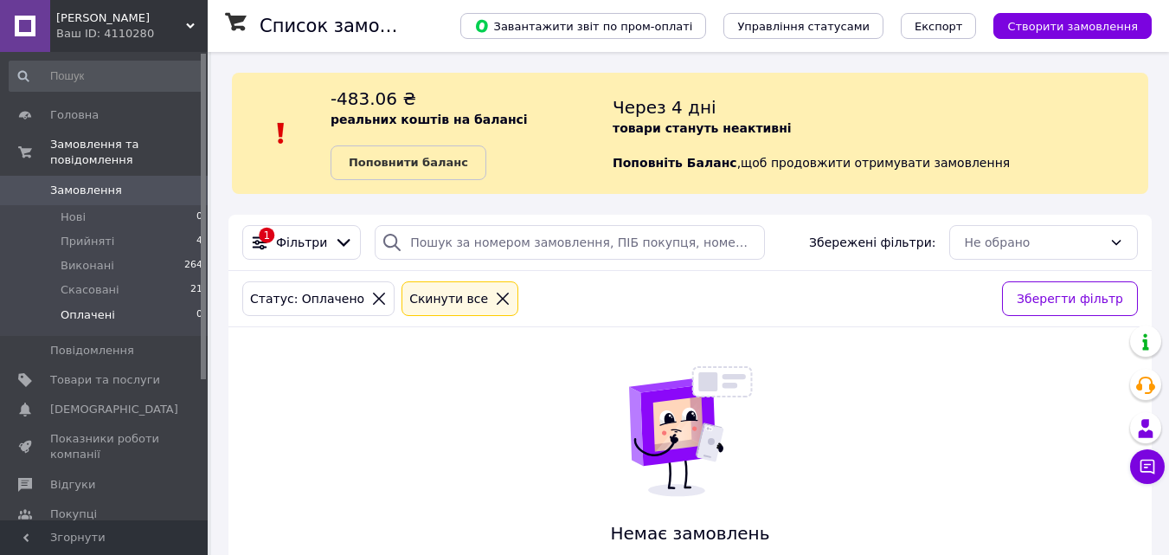
click at [196, 307] on span "0" at bounding box center [199, 315] width 6 height 16
click at [202, 221] on div at bounding box center [203, 216] width 5 height 325
click at [196, 234] on span "4" at bounding box center [199, 242] width 6 height 16
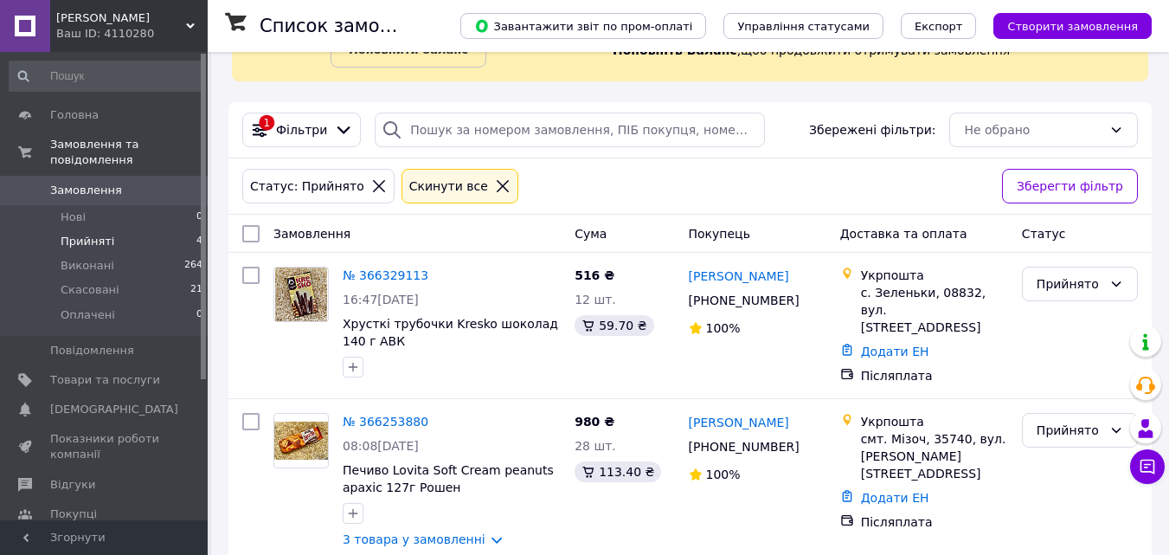
scroll to position [113, 0]
click at [191, 205] on li "Нові 0" at bounding box center [106, 217] width 213 height 24
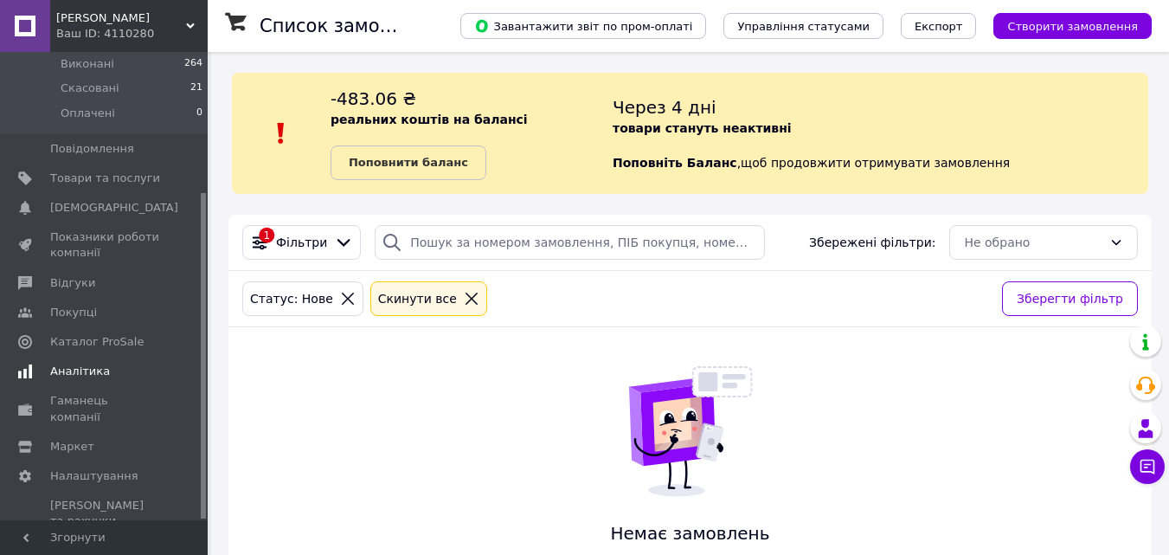
click at [126, 363] on span "Аналітика" at bounding box center [105, 371] width 110 height 16
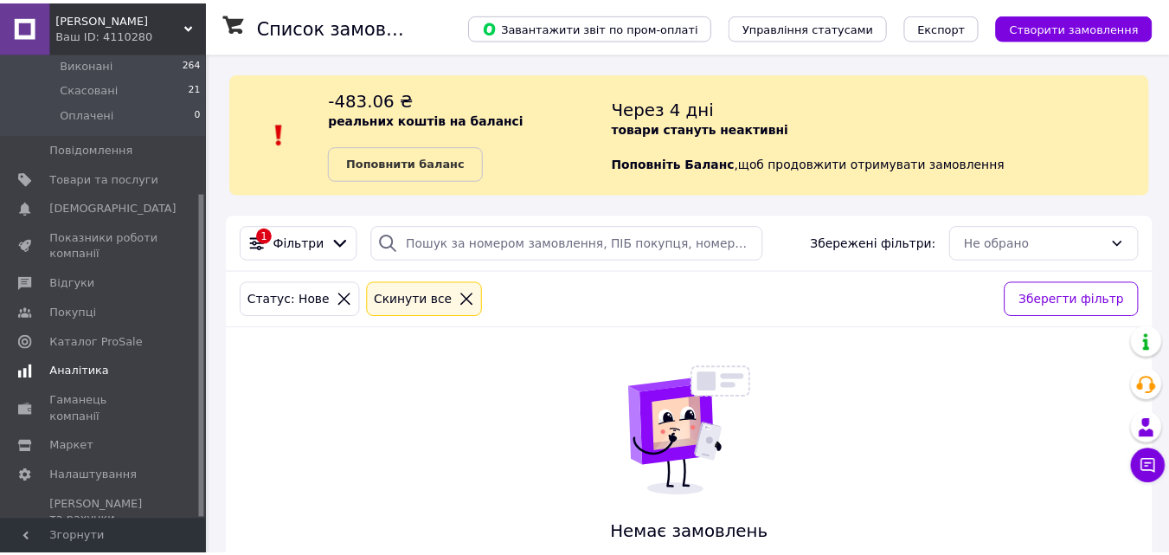
scroll to position [177, 0]
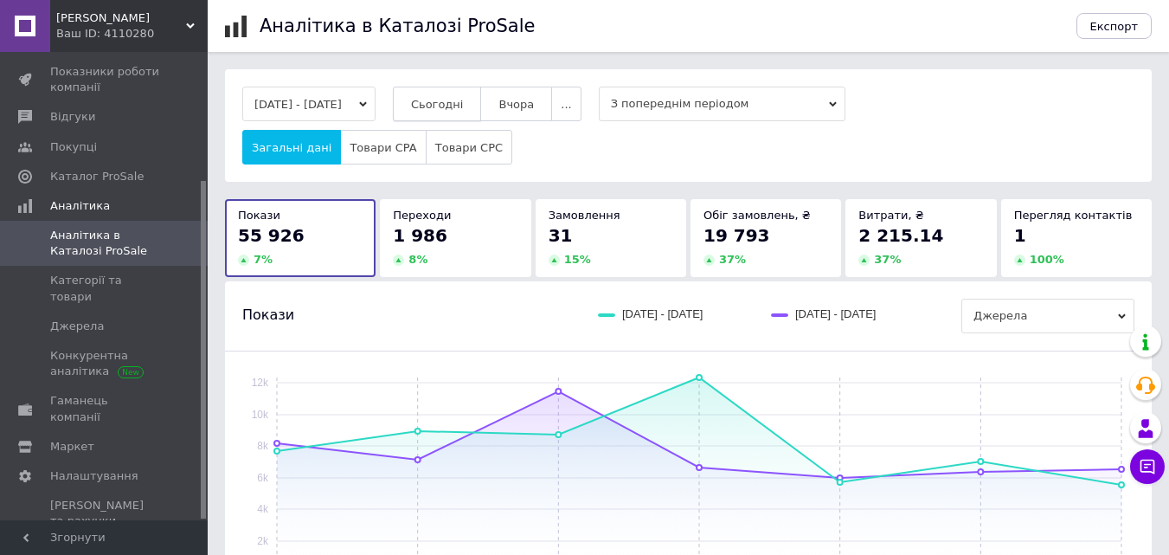
click at [444, 107] on span "Сьогодні" at bounding box center [437, 104] width 53 height 13
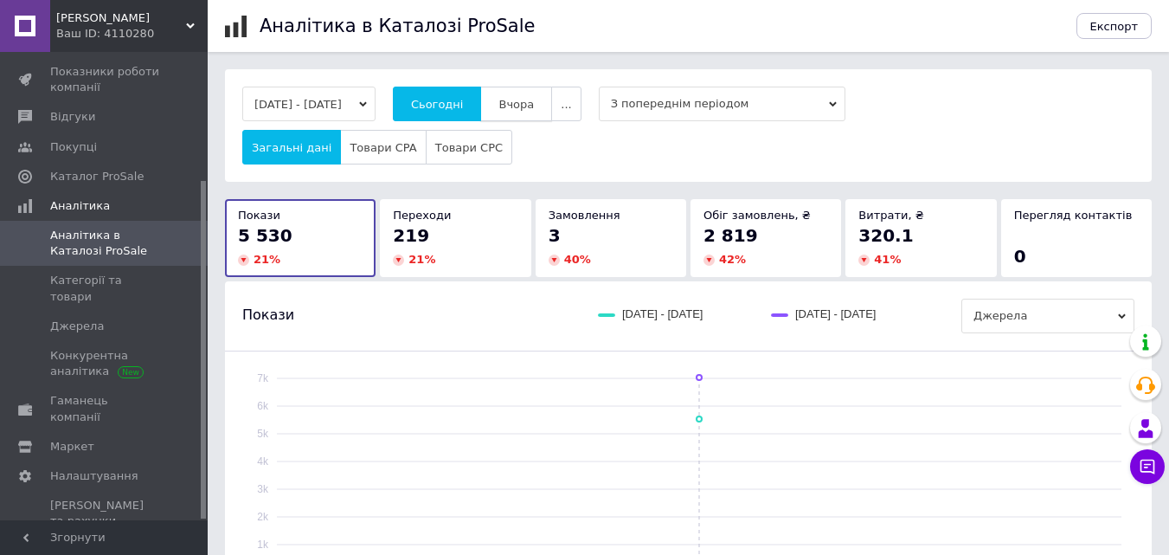
click at [552, 104] on button "Вчора" at bounding box center [516, 104] width 72 height 35
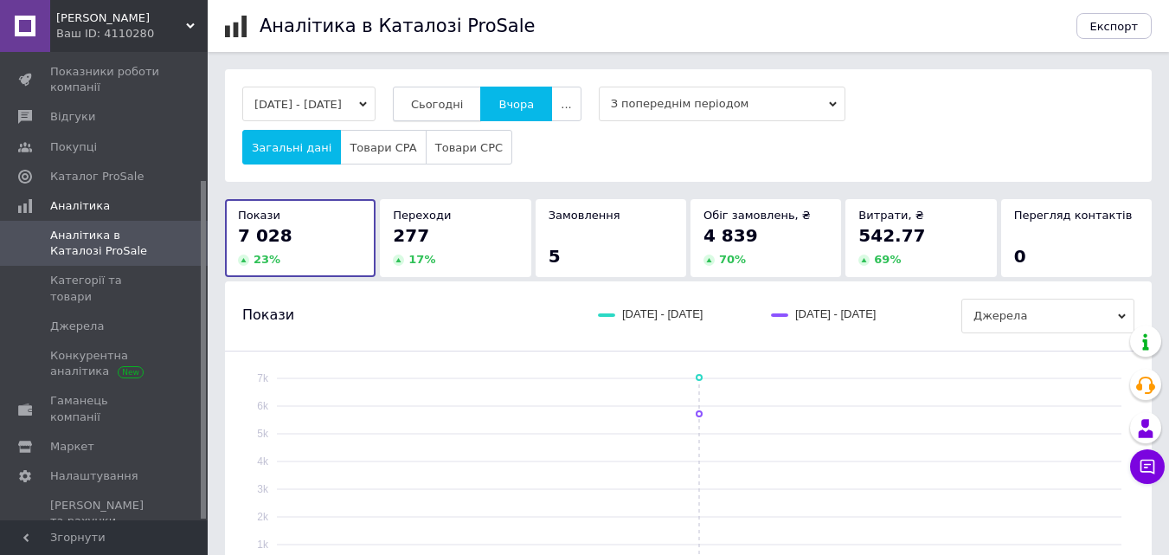
click at [482, 112] on button "Сьогодні" at bounding box center [437, 104] width 89 height 35
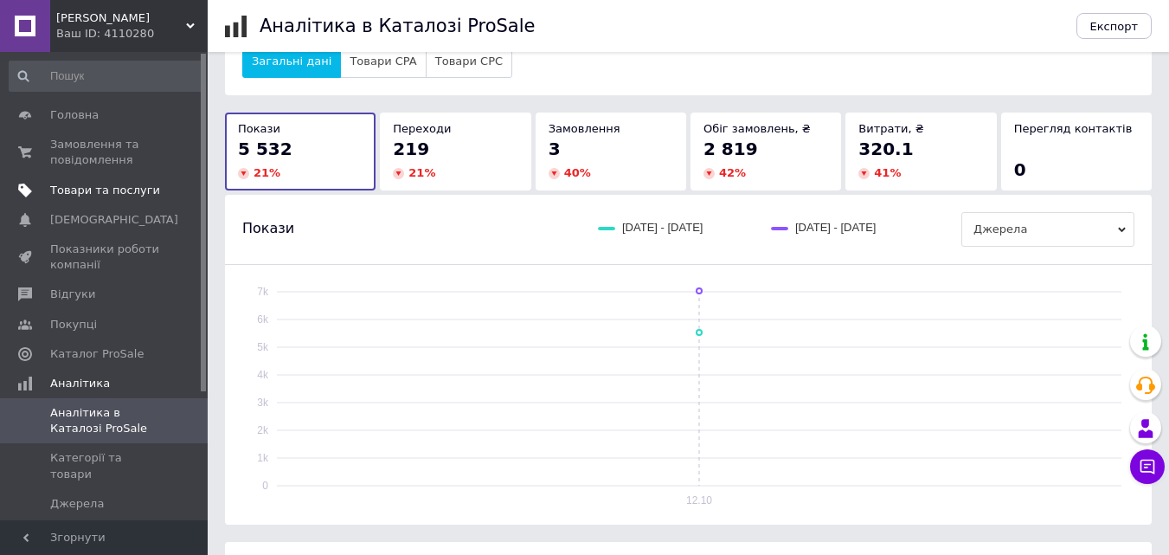
click at [110, 179] on link "Товари та послуги" at bounding box center [106, 190] width 213 height 29
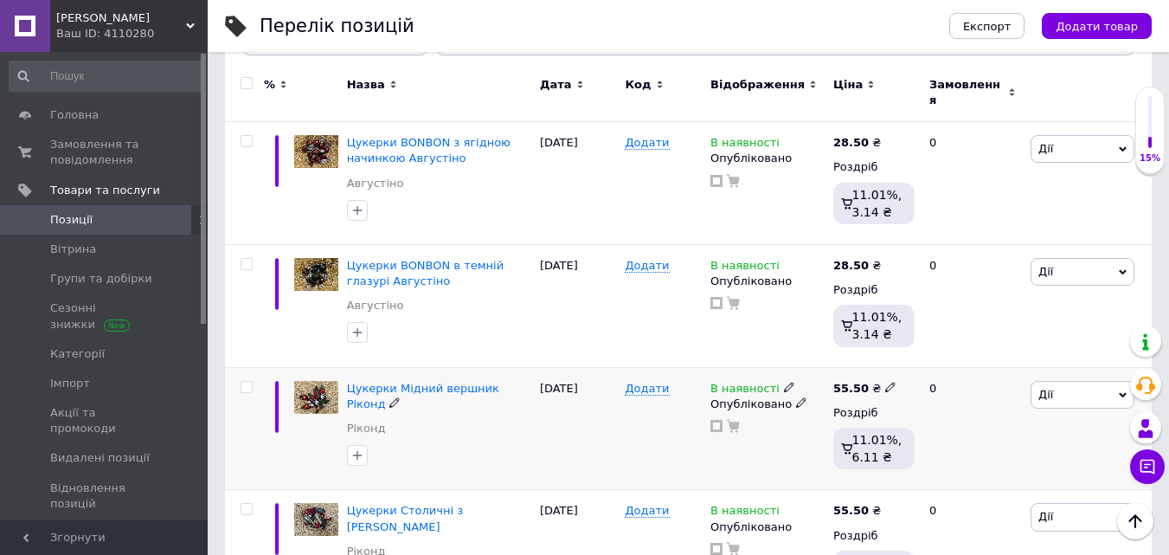
scroll to position [173, 0]
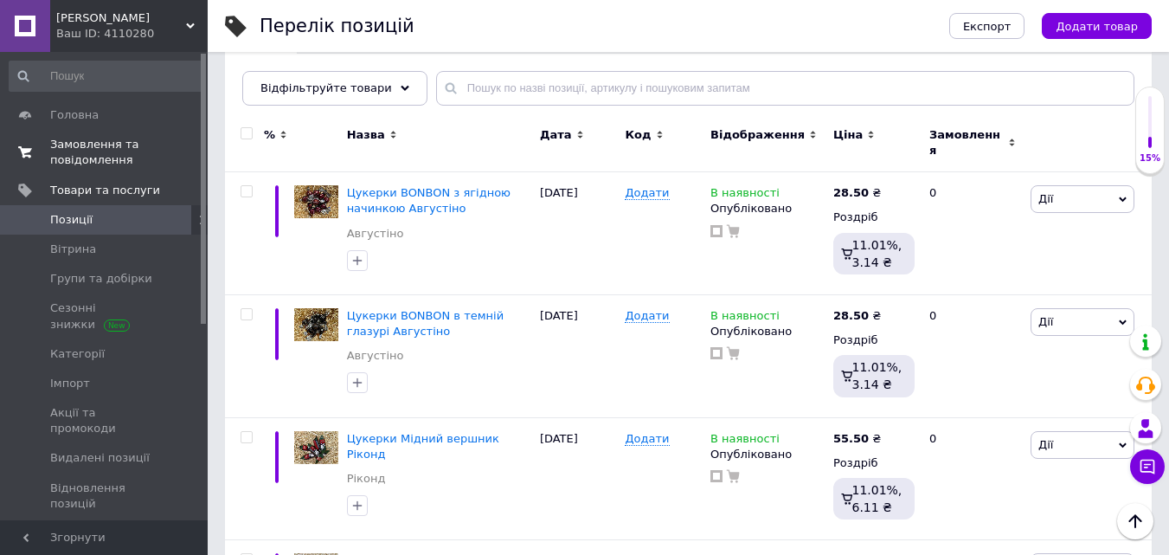
click at [115, 145] on span "Замовлення та повідомлення" at bounding box center [105, 152] width 110 height 31
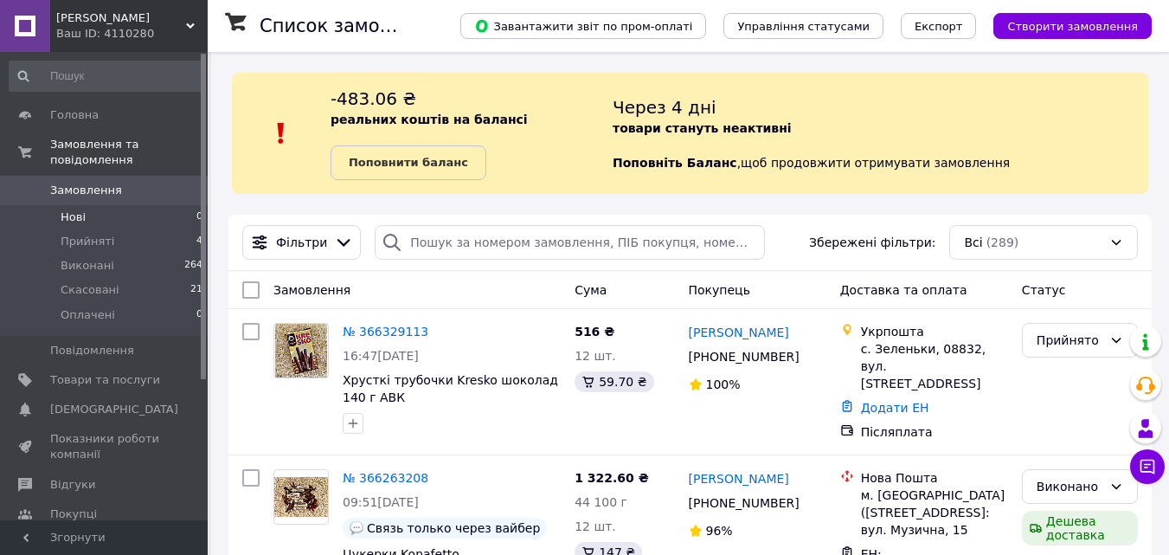
click at [173, 205] on li "Нові 0" at bounding box center [106, 217] width 213 height 24
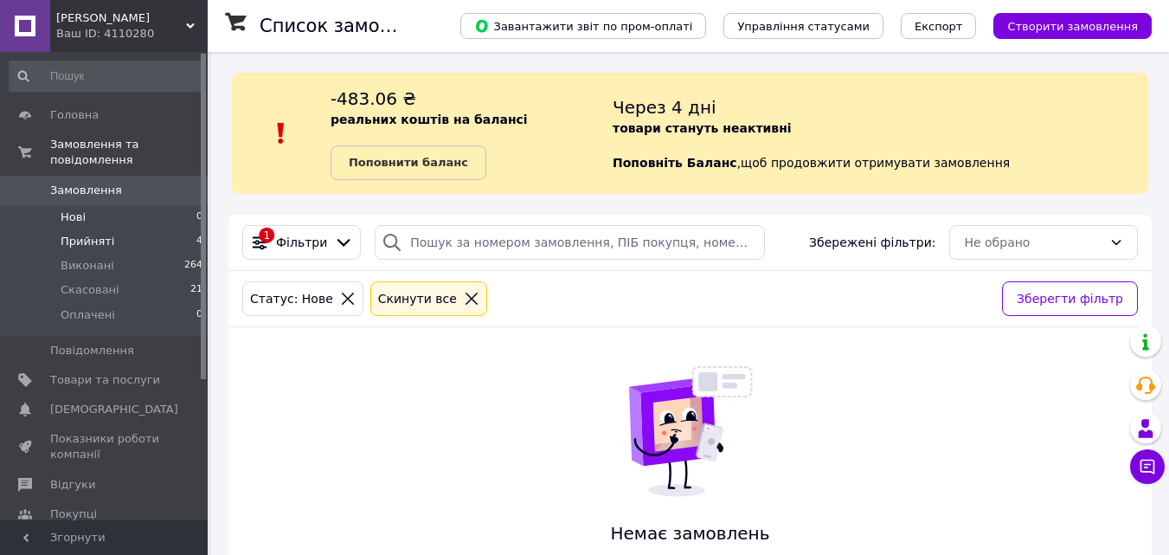
click at [172, 229] on li "Прийняті 4" at bounding box center [106, 241] width 213 height 24
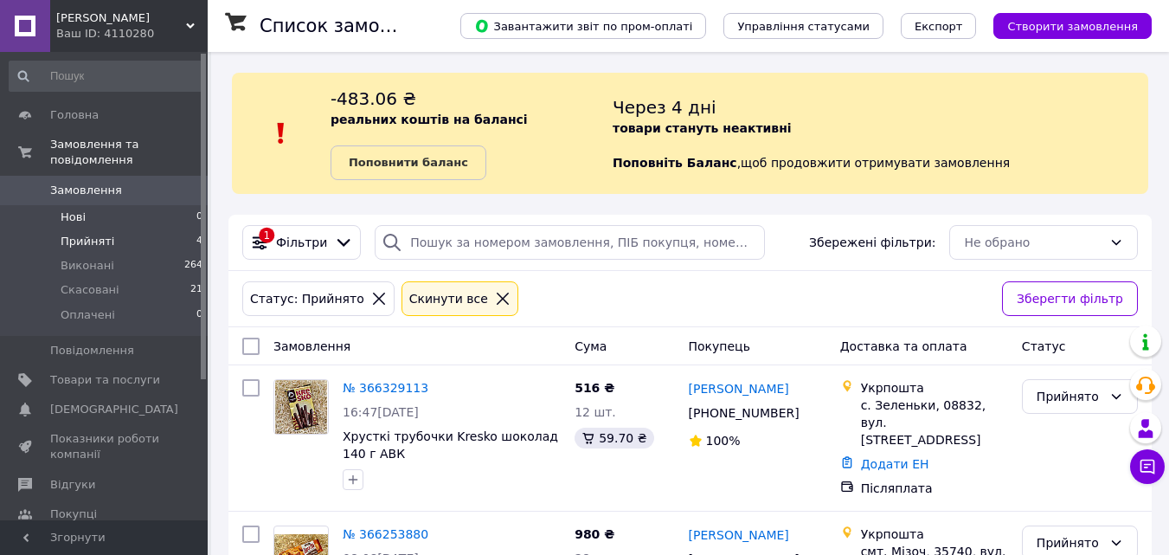
click at [180, 209] on li "Нові 0" at bounding box center [106, 217] width 213 height 24
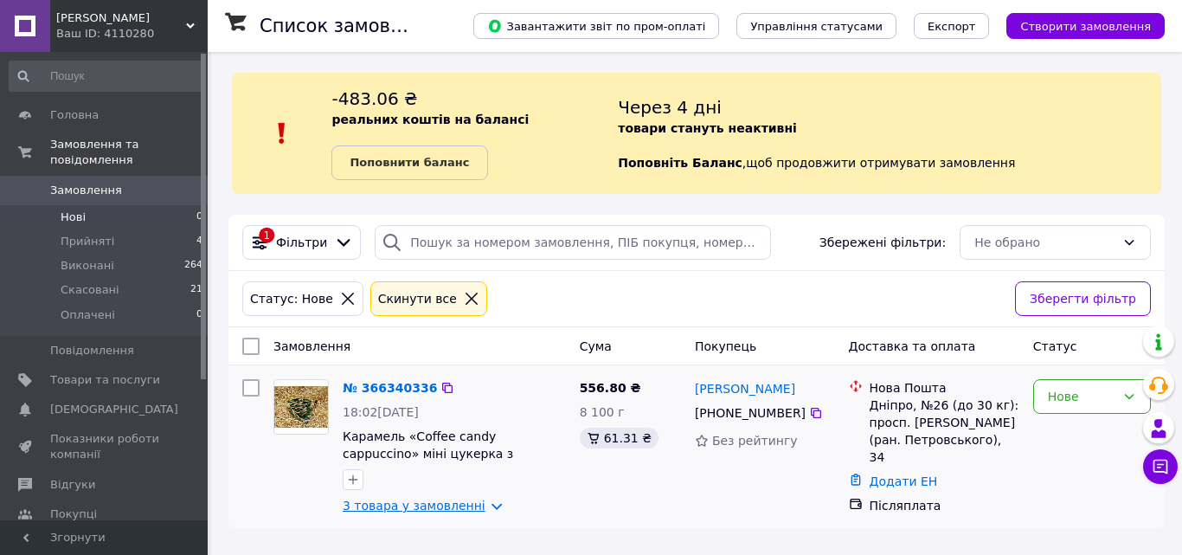
click at [455, 505] on link "3 товара у замовленні" at bounding box center [414, 505] width 143 height 14
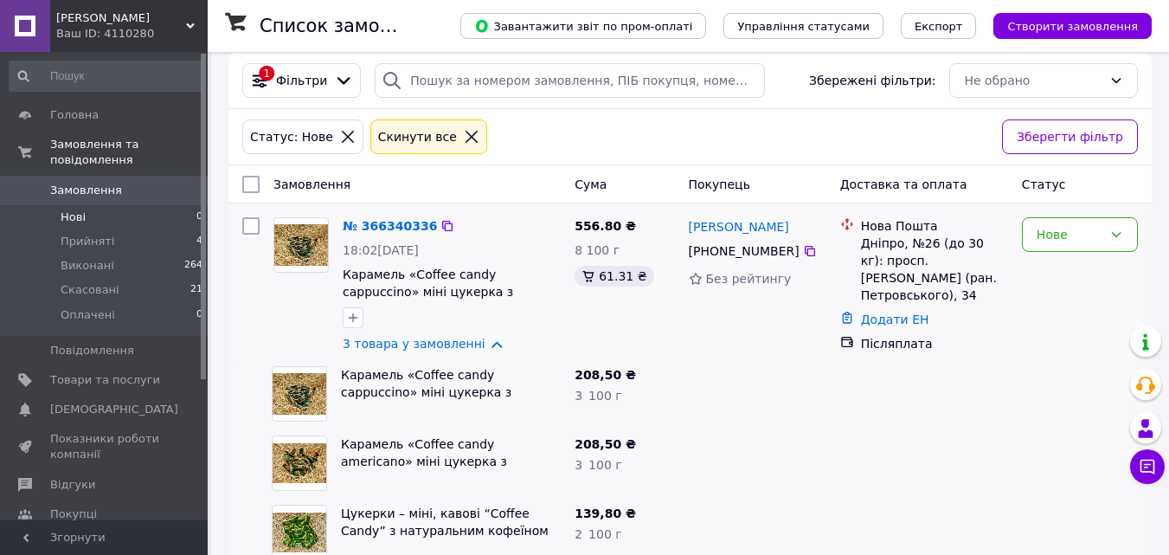
scroll to position [199, 0]
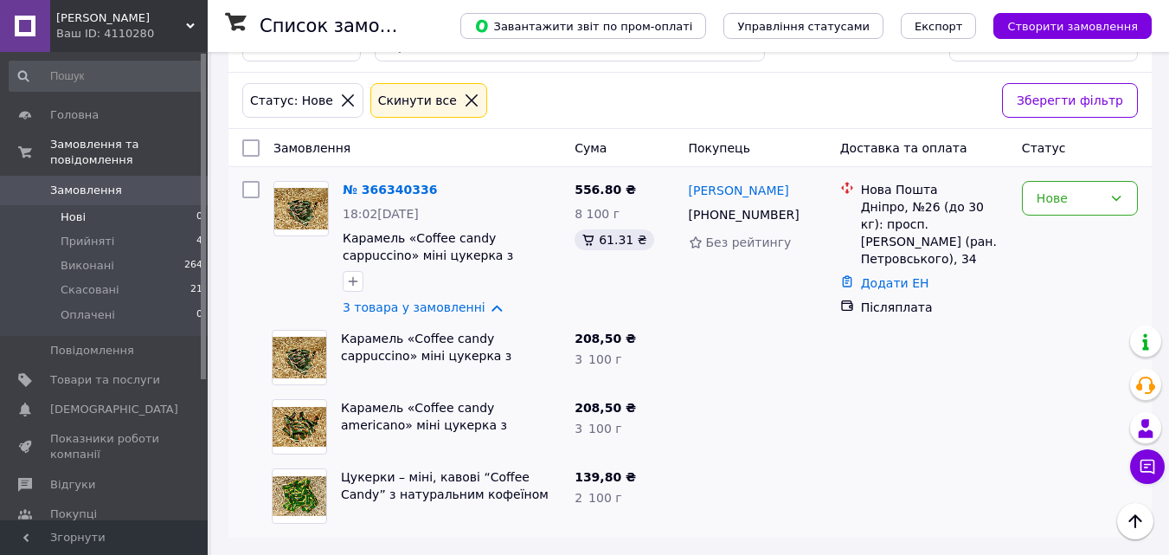
click at [173, 205] on li "Нові 0" at bounding box center [106, 217] width 213 height 24
click at [462, 307] on link "3 товара у замовленні" at bounding box center [414, 307] width 143 height 14
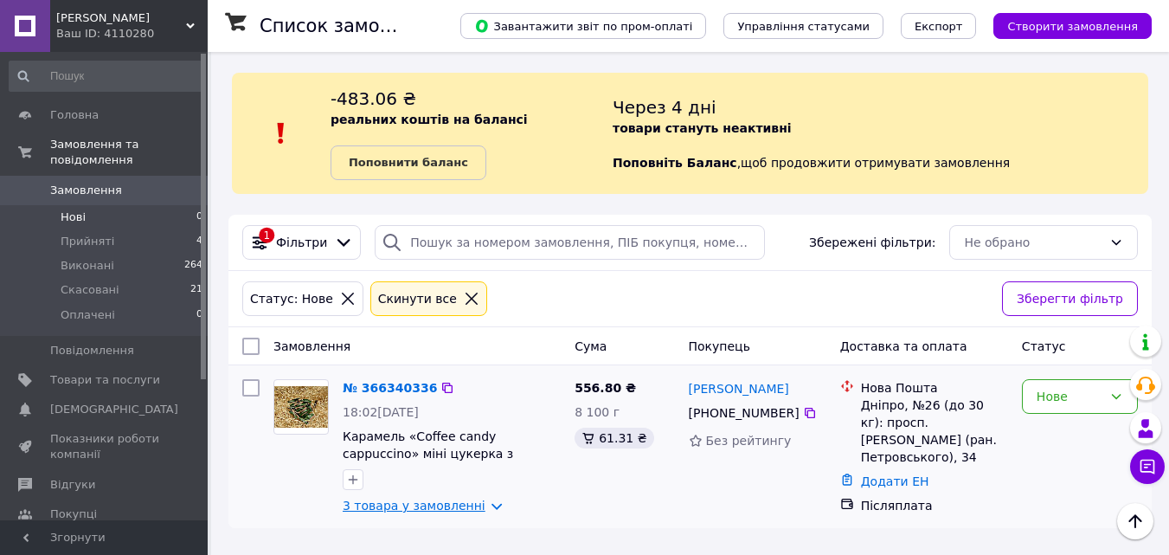
scroll to position [0, 0]
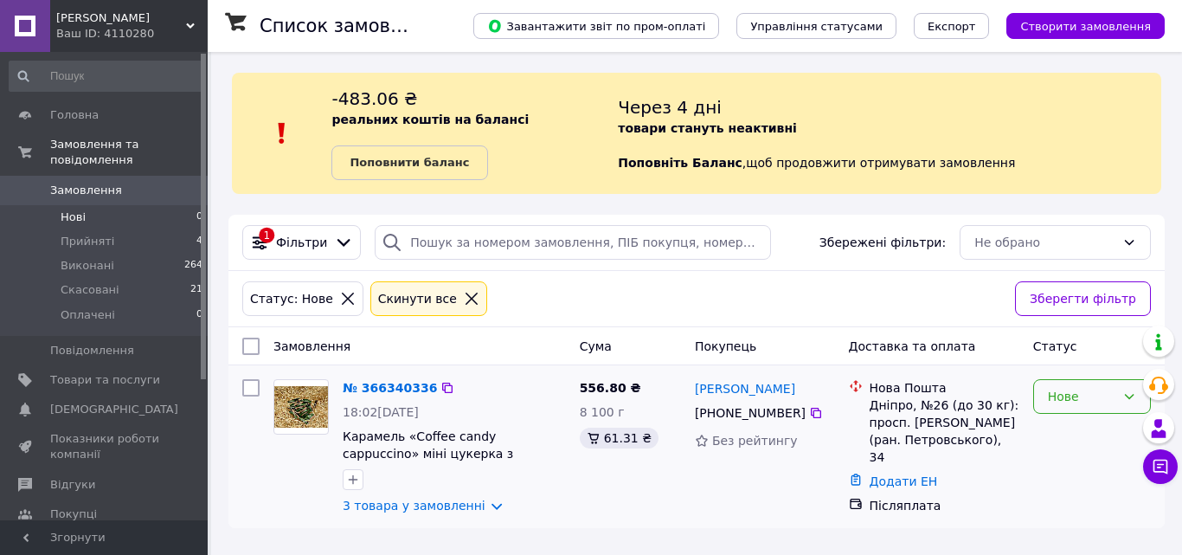
click at [1098, 390] on div "Нове" at bounding box center [1081, 396] width 67 height 19
click at [1096, 433] on li "Прийнято" at bounding box center [1092, 434] width 116 height 31
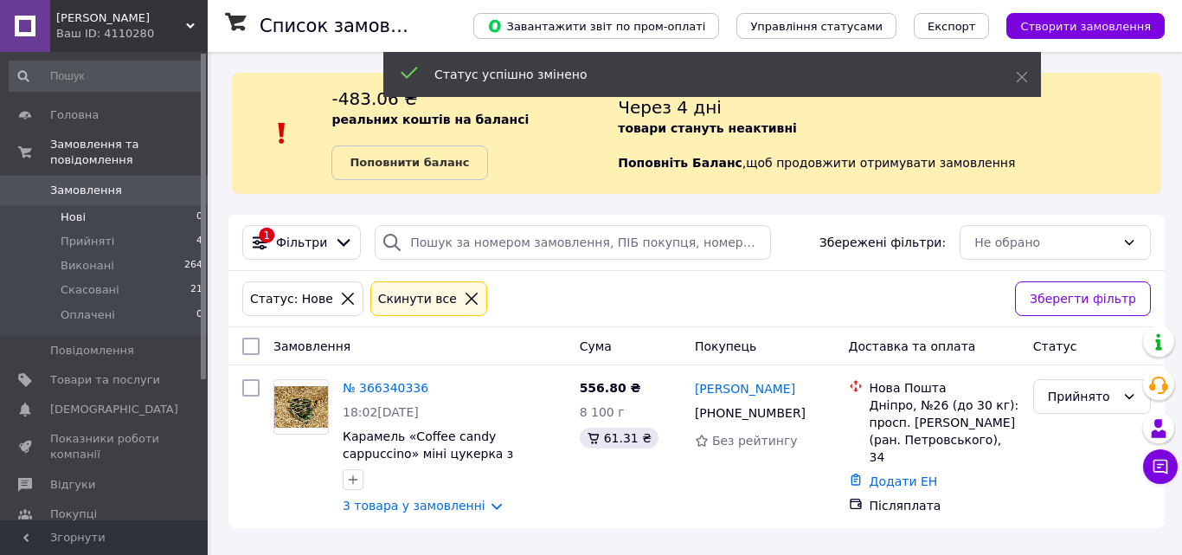
click at [164, 209] on li "Нові 0" at bounding box center [106, 217] width 213 height 24
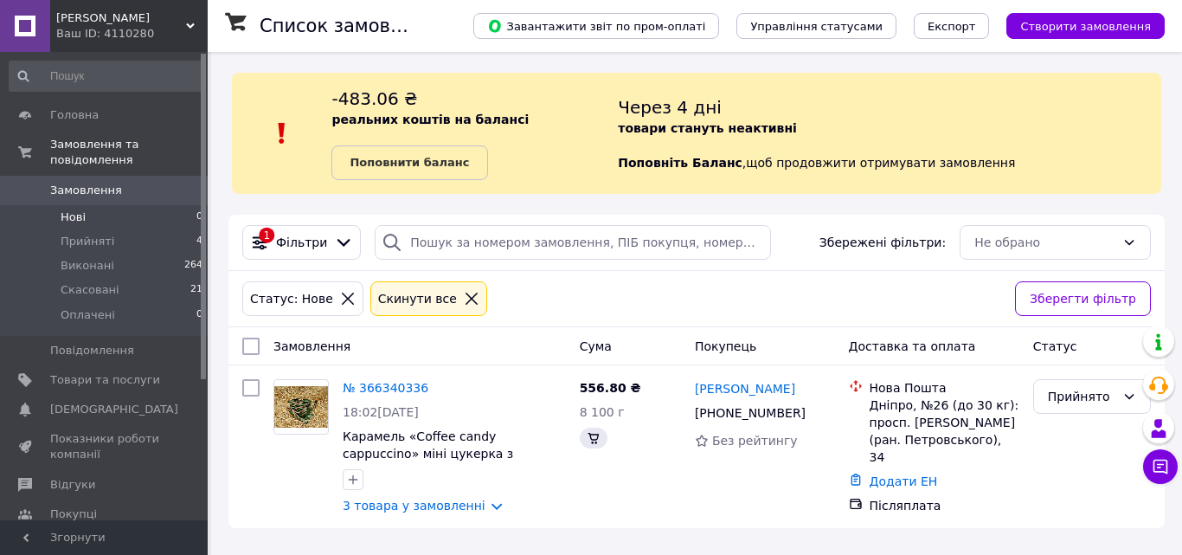
click at [170, 229] on li "Прийняті 4" at bounding box center [106, 241] width 213 height 24
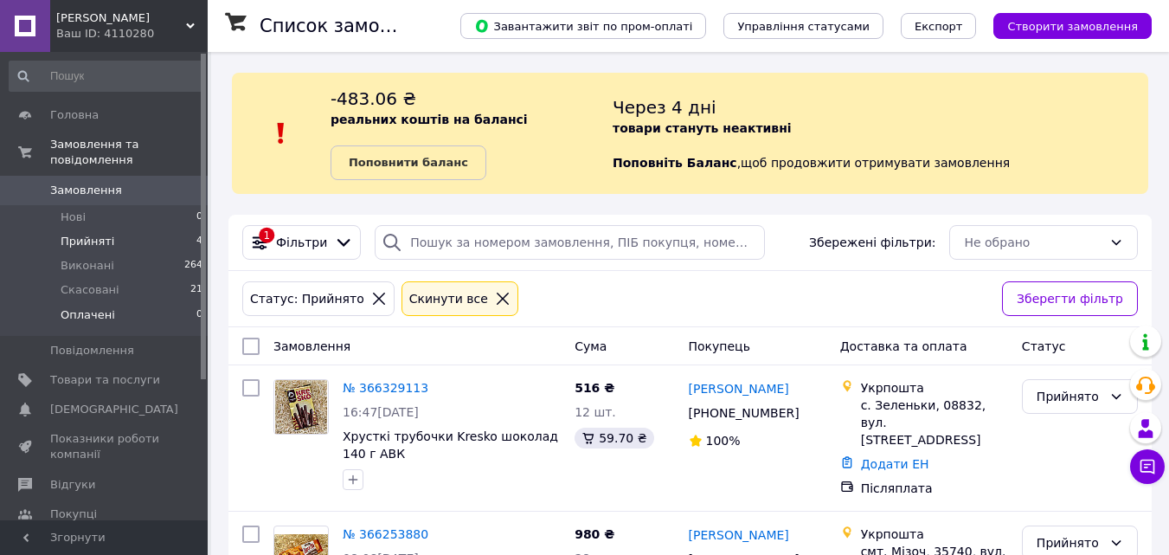
click at [196, 307] on span "0" at bounding box center [199, 315] width 6 height 16
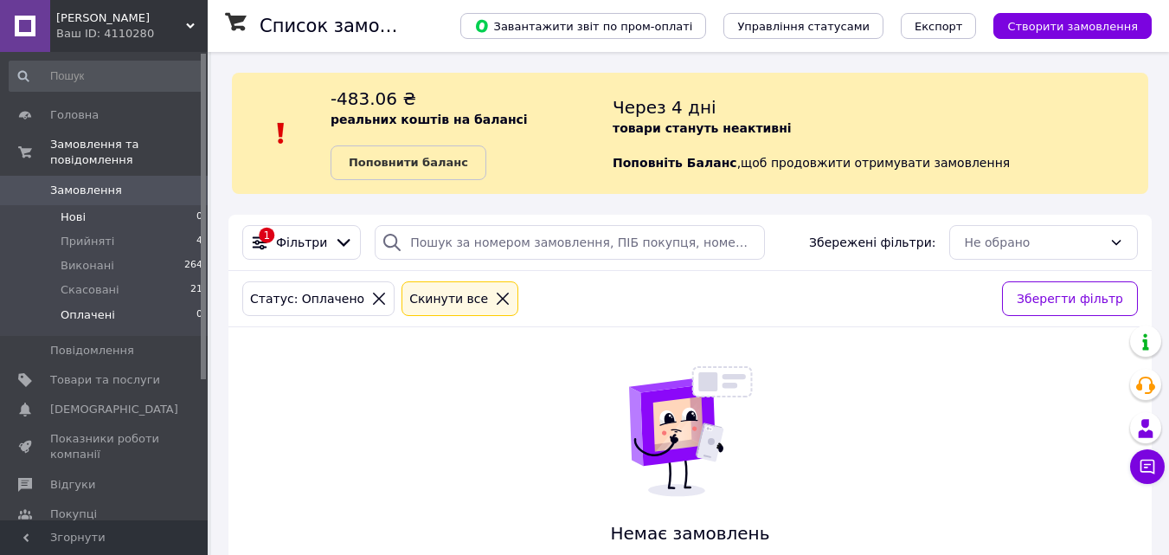
click at [152, 208] on li "Нові 0" at bounding box center [106, 217] width 213 height 24
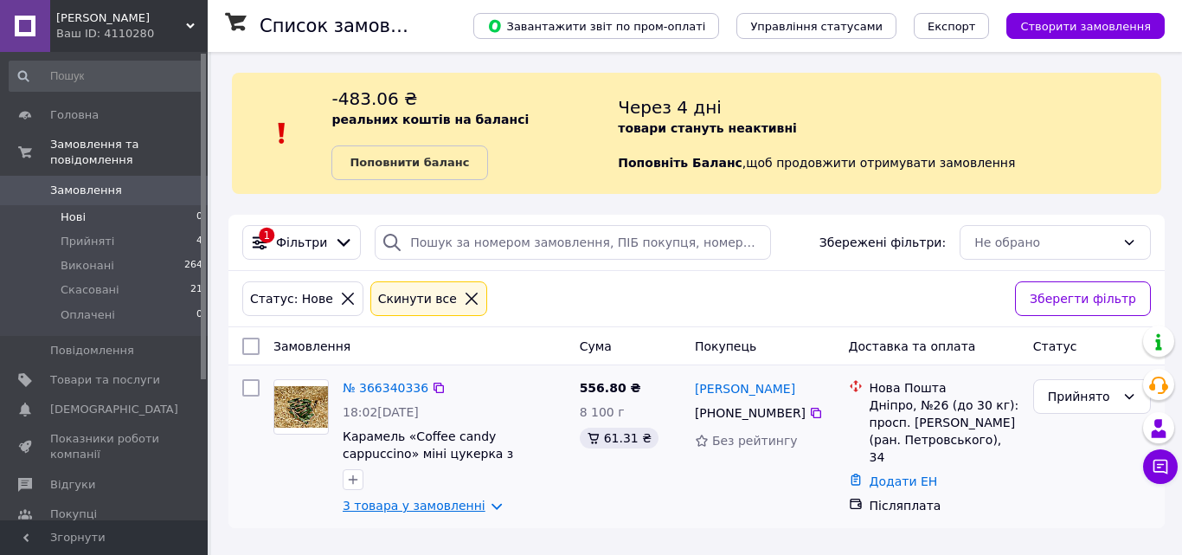
click at [442, 510] on link "3 товара у замовленні" at bounding box center [414, 505] width 143 height 14
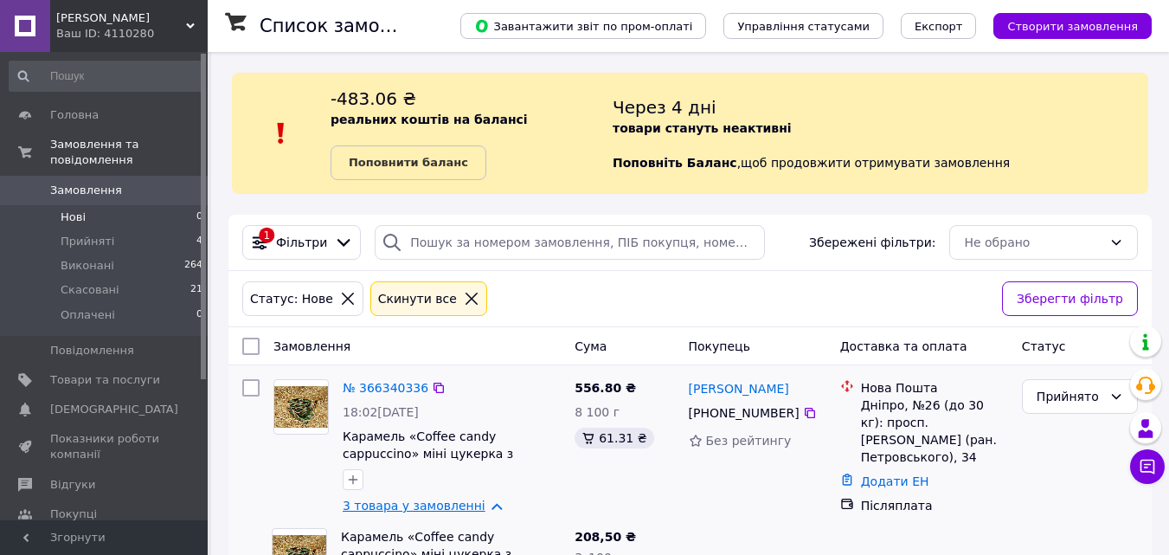
click at [442, 510] on link "3 товара у замовленні" at bounding box center [414, 505] width 143 height 14
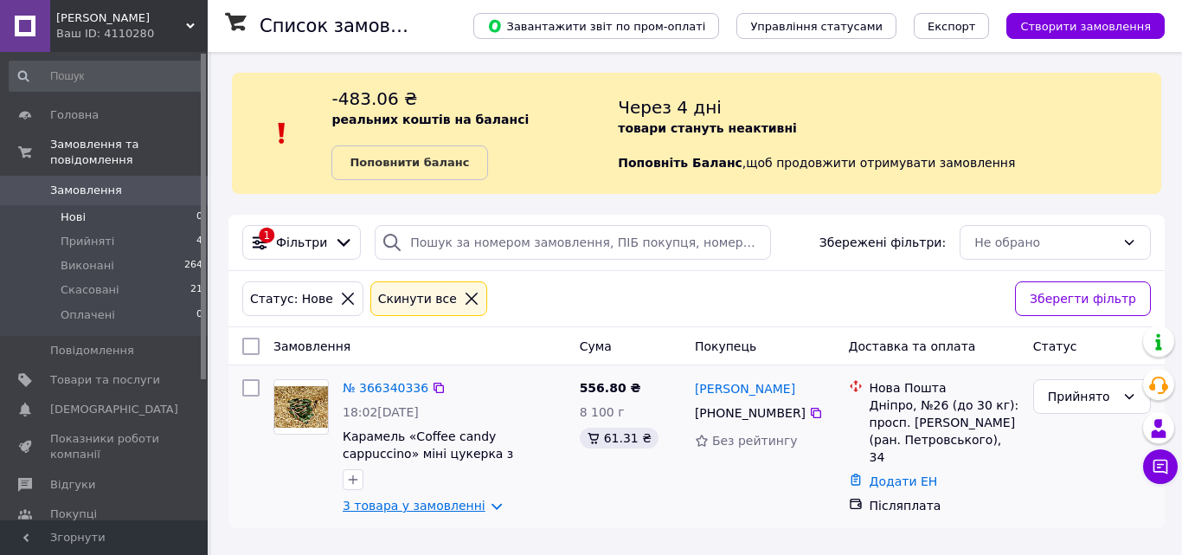
click at [466, 510] on link "3 товара у замовленні" at bounding box center [414, 505] width 143 height 14
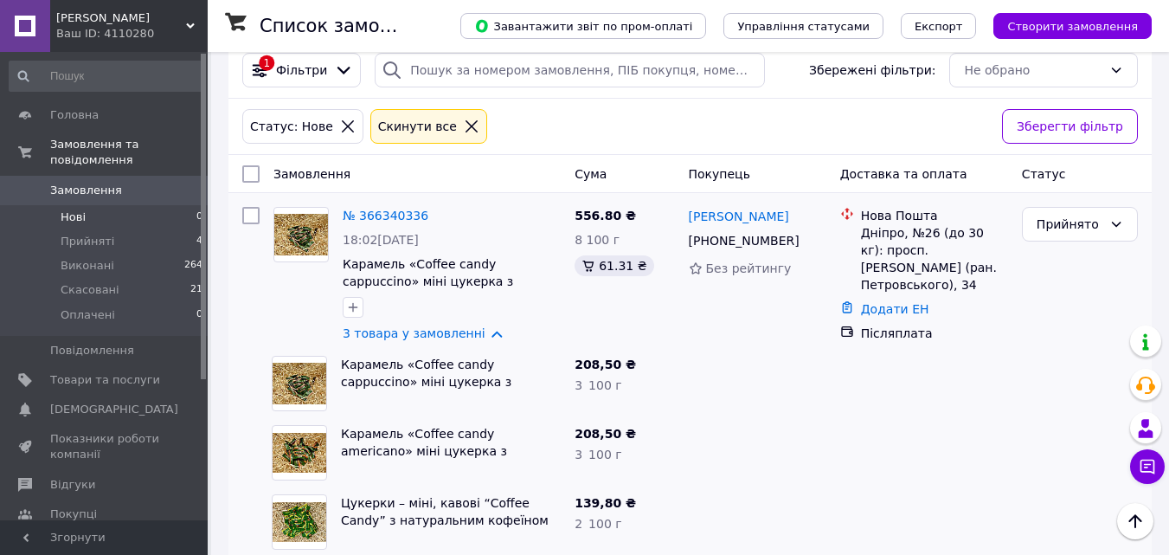
scroll to position [199, 0]
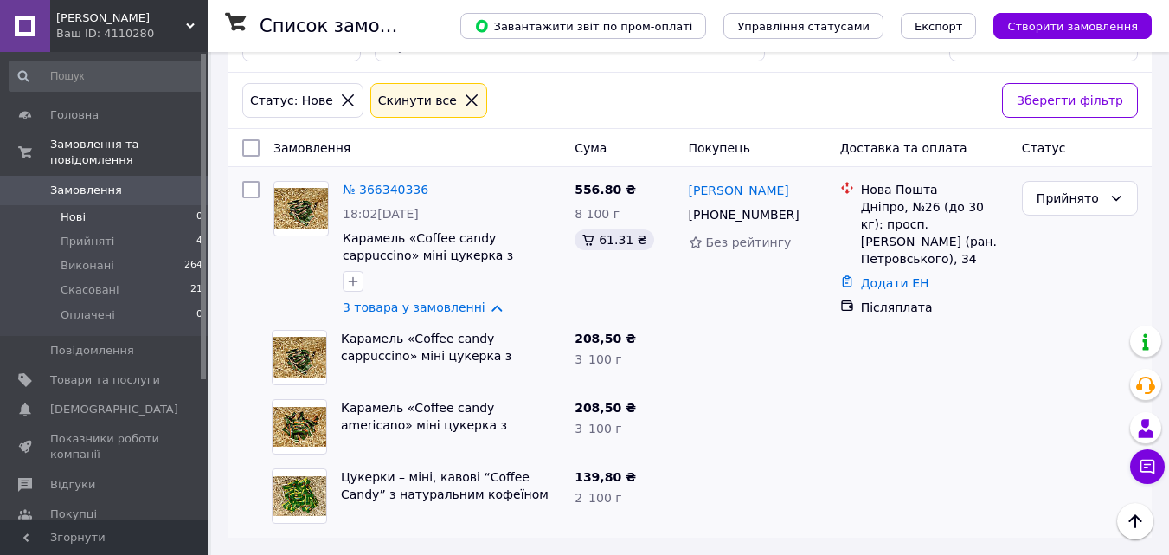
click at [185, 205] on li "Нові 0" at bounding box center [106, 217] width 213 height 24
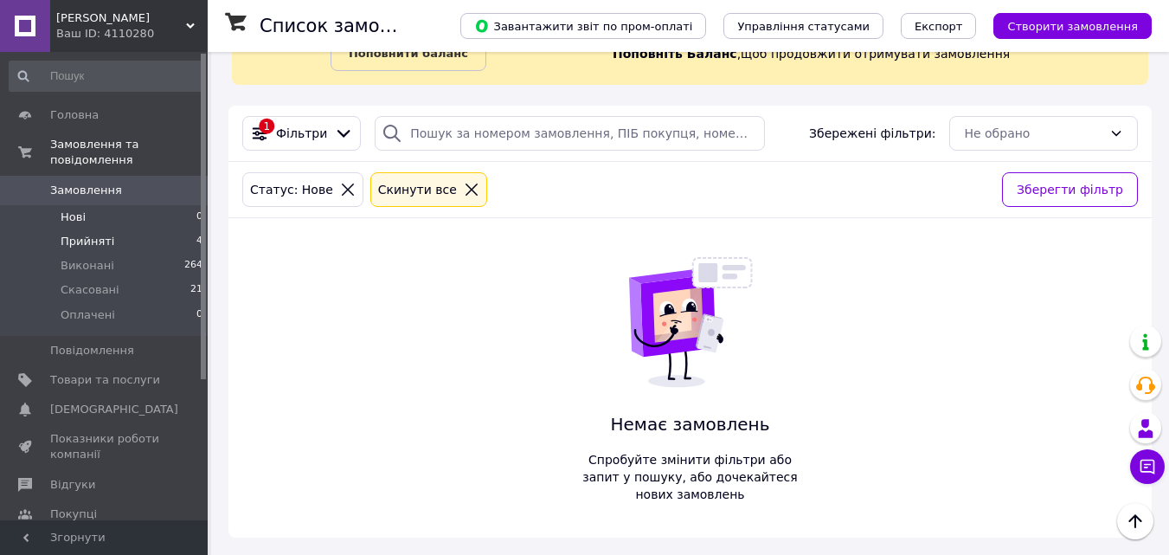
scroll to position [0, 0]
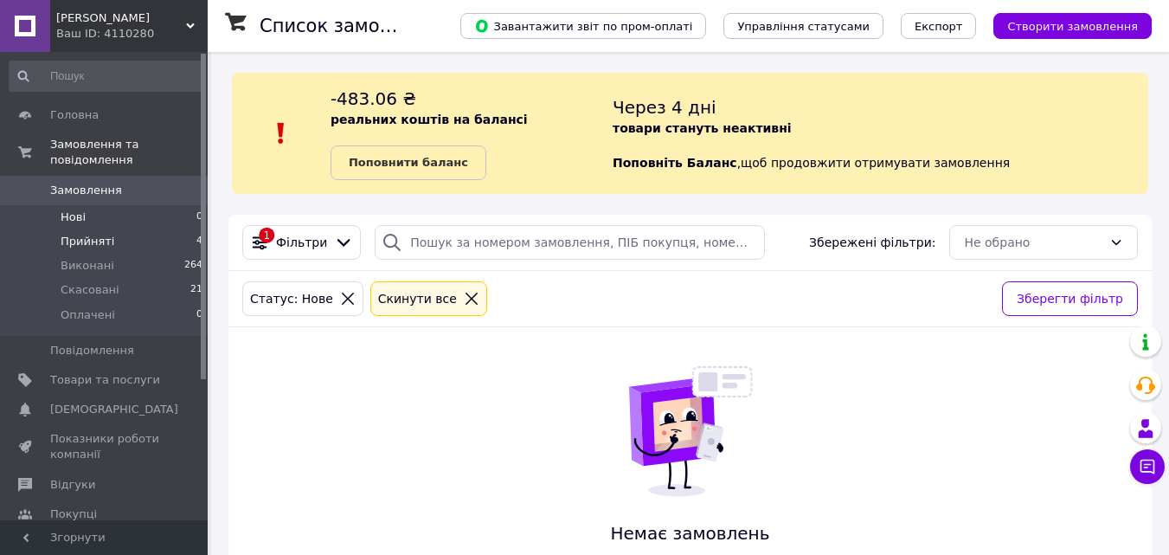
click at [182, 229] on li "Прийняті 4" at bounding box center [106, 241] width 213 height 24
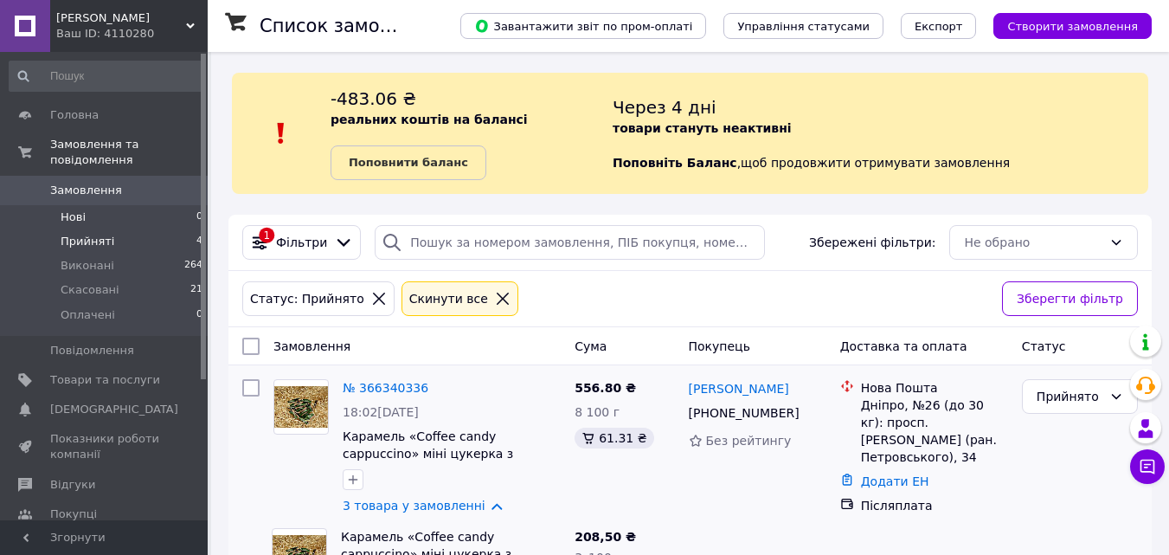
click at [144, 207] on li "Нові 0" at bounding box center [106, 217] width 213 height 24
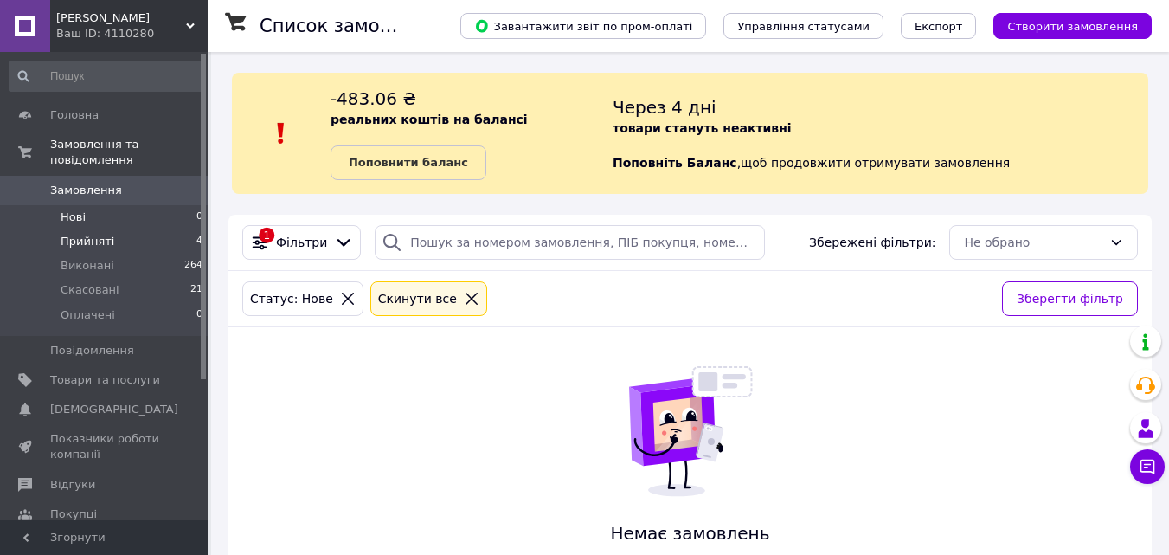
click at [143, 229] on li "Прийняті 4" at bounding box center [106, 241] width 213 height 24
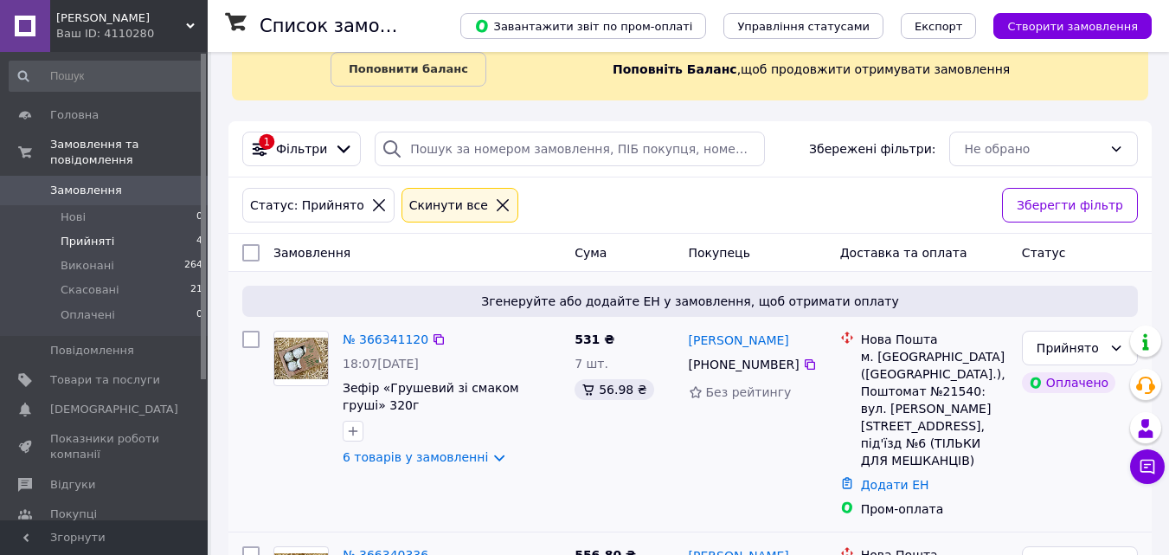
scroll to position [260, 0]
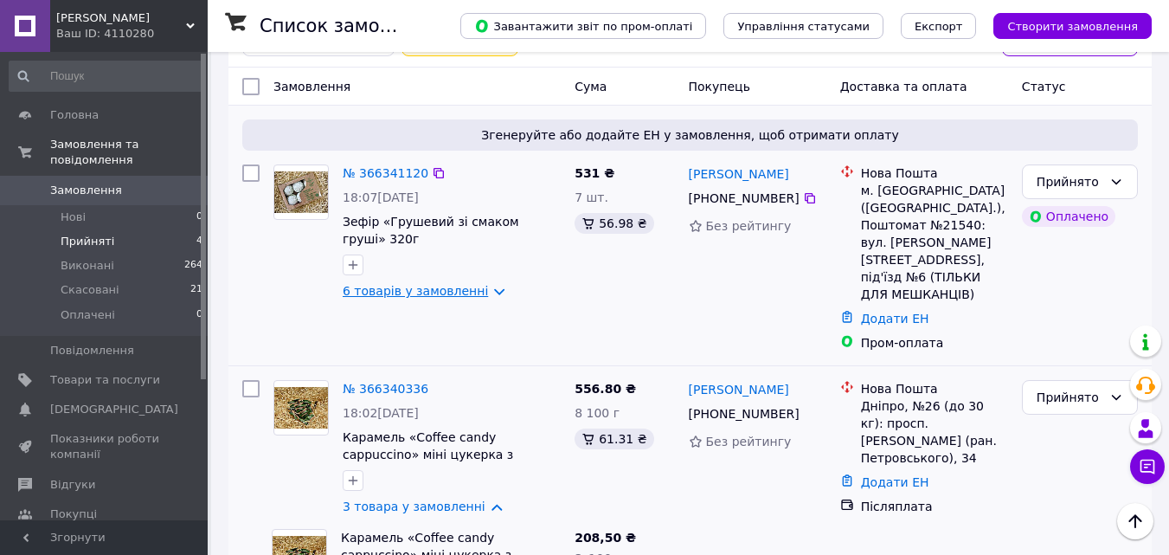
click at [476, 291] on link "6 товарів у замовленні" at bounding box center [415, 291] width 145 height 14
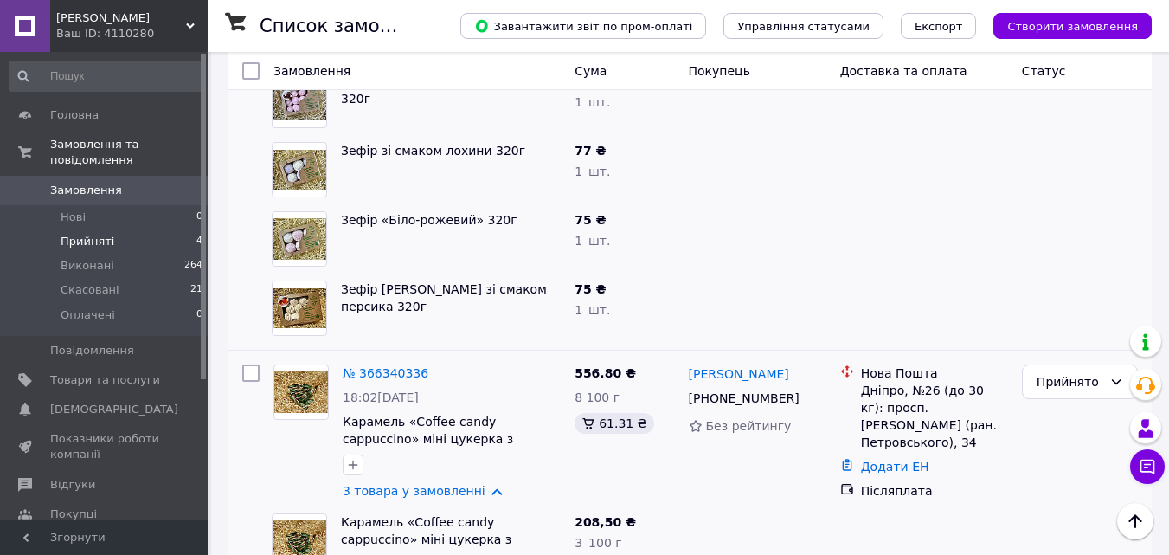
scroll to position [692, 0]
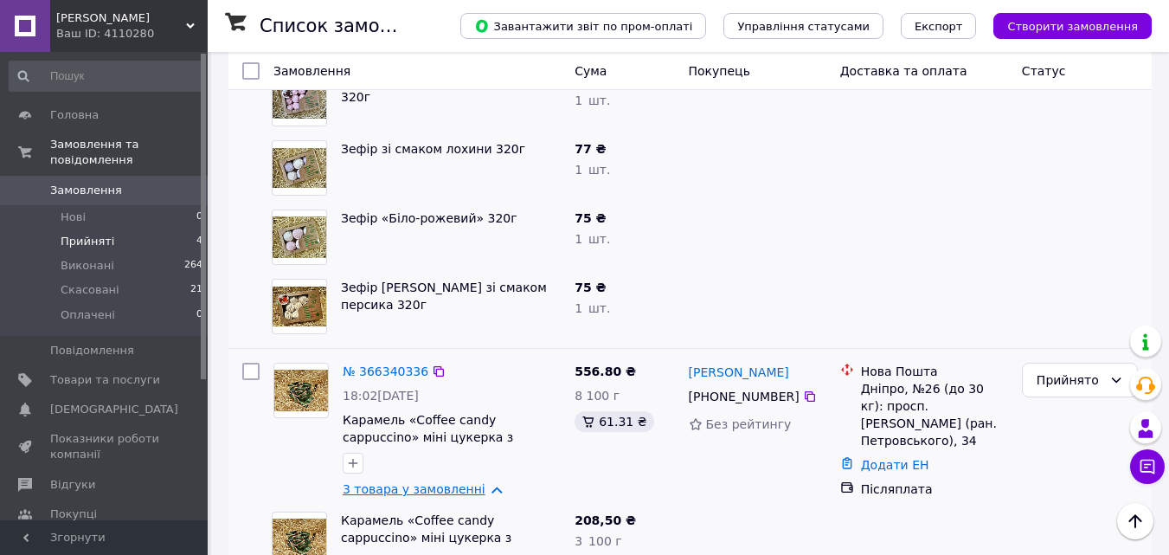
click at [446, 482] on link "3 товара у замовленні" at bounding box center [414, 489] width 143 height 14
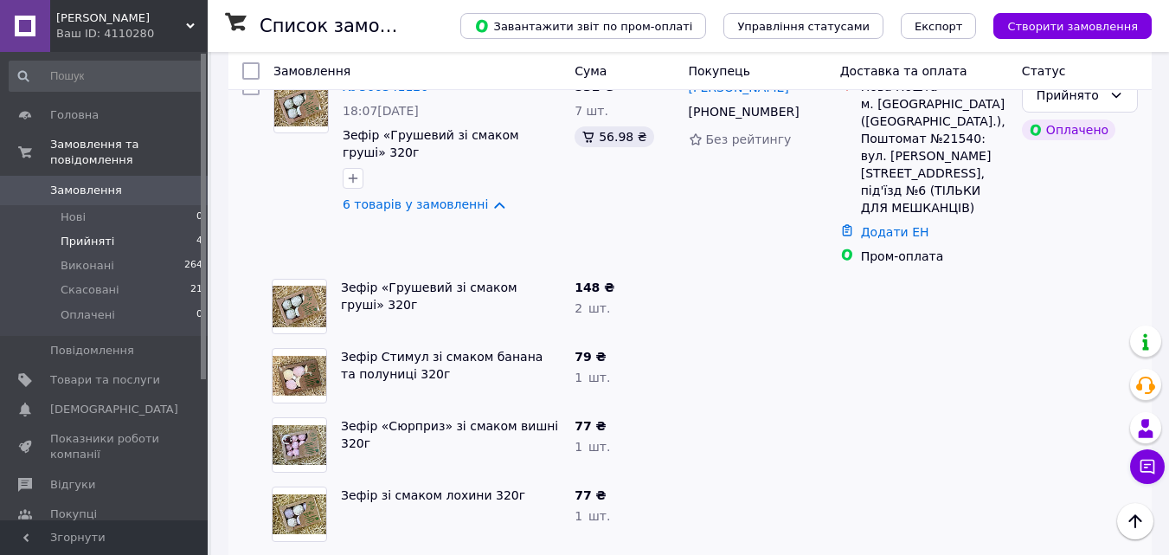
scroll to position [260, 0]
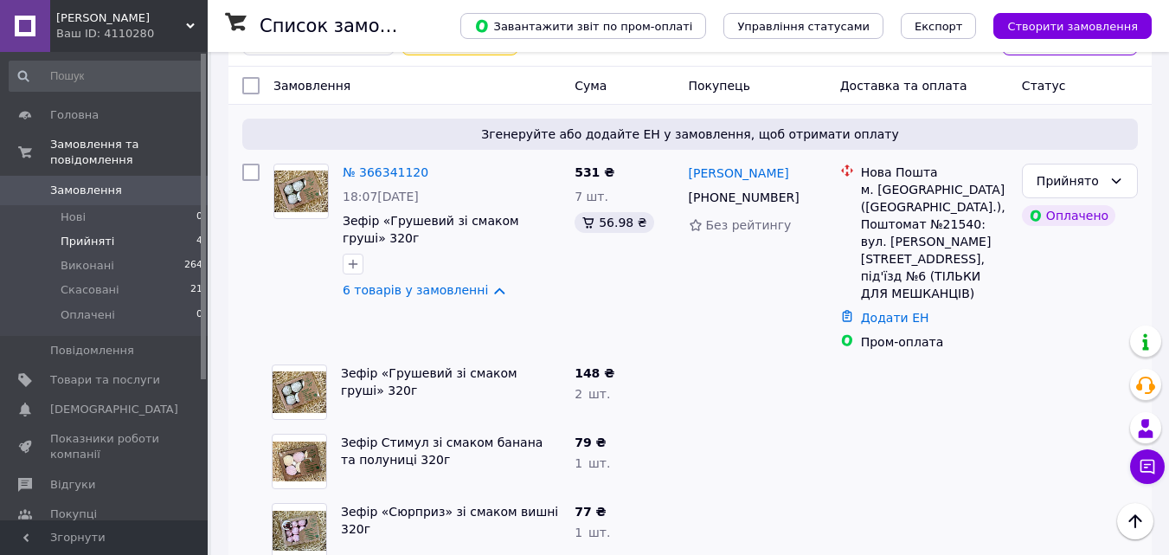
click at [175, 229] on li "Прийняті 4" at bounding box center [106, 241] width 213 height 24
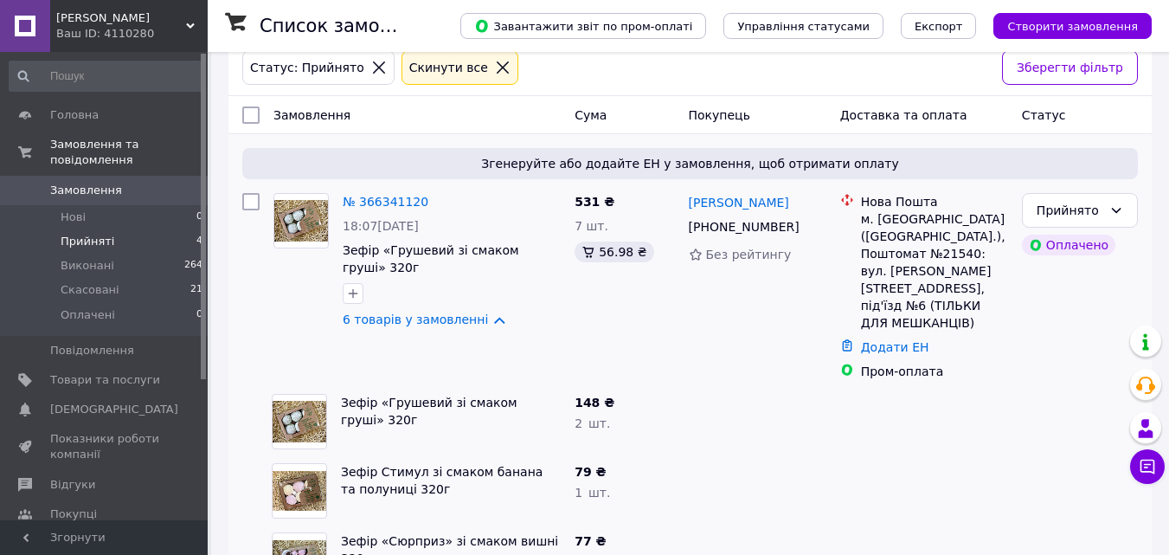
scroll to position [227, 0]
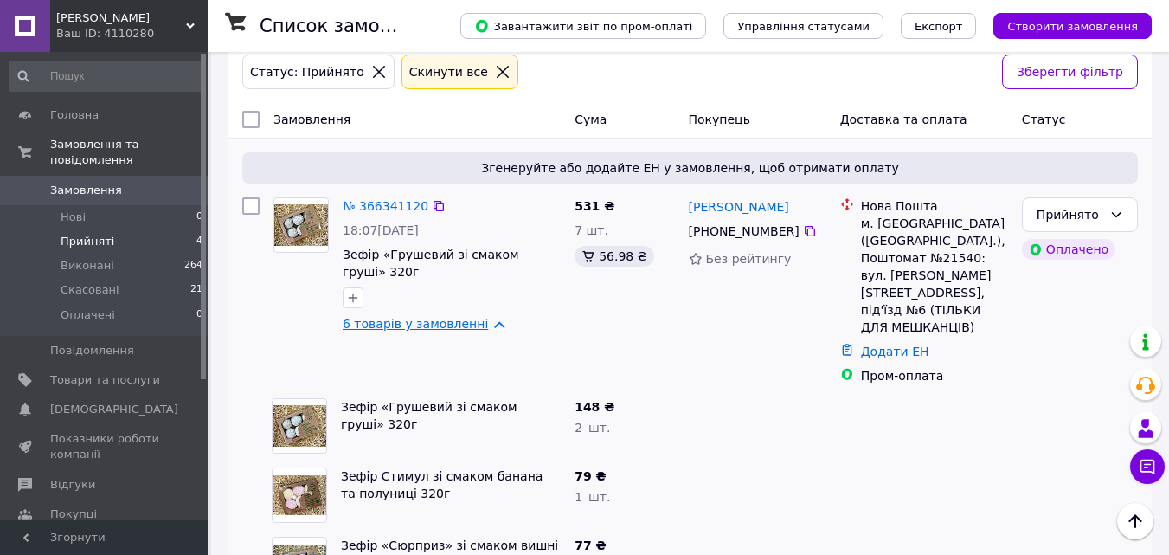
click at [451, 321] on link "6 товарів у замовленні" at bounding box center [415, 324] width 145 height 14
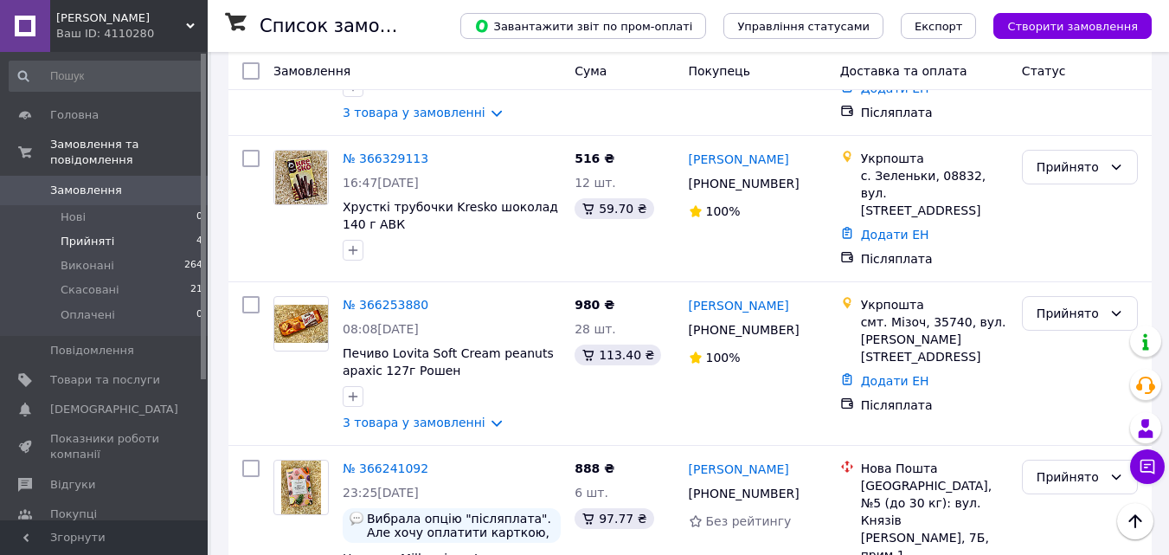
scroll to position [650, 0]
